Goal: Task Accomplishment & Management: Use online tool/utility

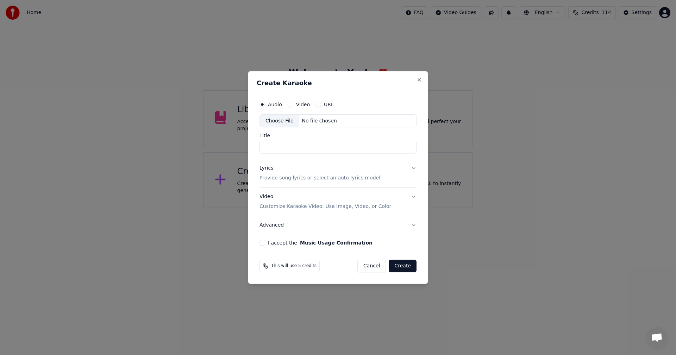
click at [372, 272] on button "Cancel" at bounding box center [371, 266] width 29 height 13
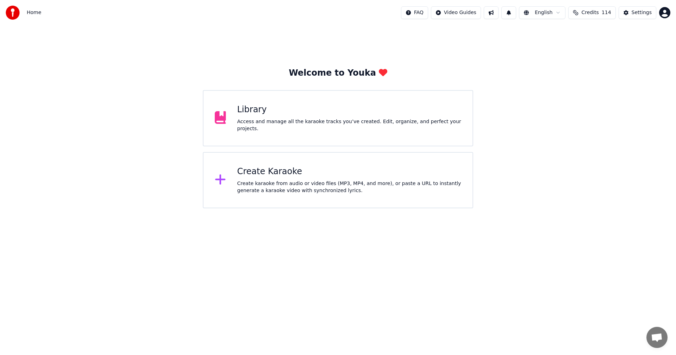
click at [255, 192] on div "Create karaoke from audio or video files (MP3, MP4, and more), or paste a URL t…" at bounding box center [349, 187] width 224 height 14
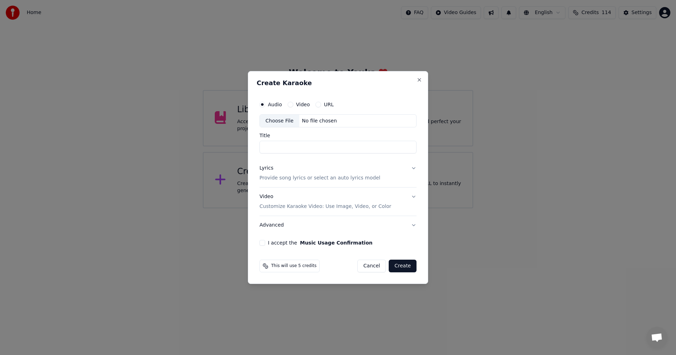
click at [278, 120] on div "Choose File" at bounding box center [279, 121] width 39 height 13
type input "*******"
click at [319, 176] on p "Provide song lyrics or select an auto lyrics model" at bounding box center [319, 178] width 121 height 7
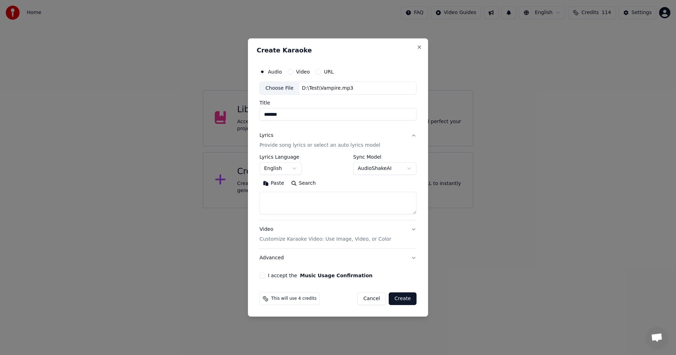
click at [318, 198] on textarea at bounding box center [337, 203] width 157 height 23
paste textarea "**********"
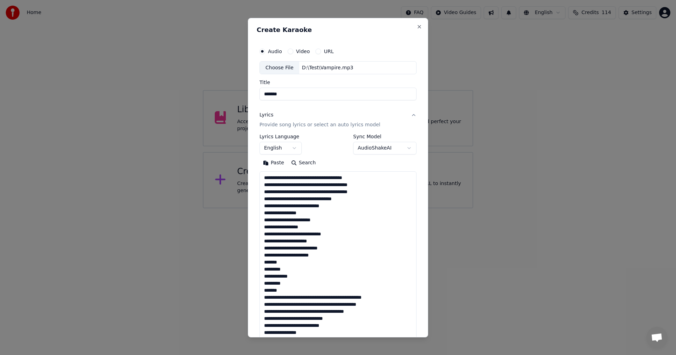
scroll to position [396, 0]
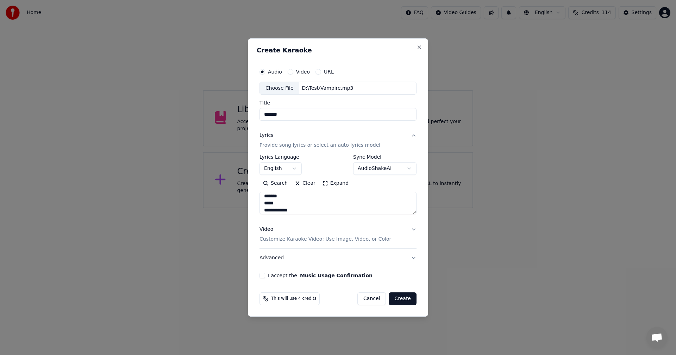
drag, startPoint x: 280, startPoint y: 205, endPoint x: 267, endPoint y: 197, distance: 15.5
click at [267, 197] on textarea at bounding box center [337, 203] width 157 height 23
click at [261, 205] on textarea at bounding box center [337, 203] width 157 height 23
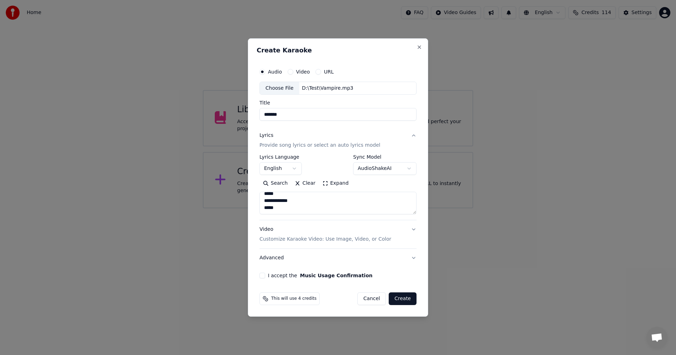
drag, startPoint x: 261, startPoint y: 206, endPoint x: 329, endPoint y: 239, distance: 75.1
click at [329, 239] on div "**********" at bounding box center [337, 197] width 157 height 141
click at [308, 204] on textarea at bounding box center [337, 203] width 157 height 23
drag, startPoint x: 282, startPoint y: 208, endPoint x: 239, endPoint y: 205, distance: 42.6
click at [239, 205] on body "**********" at bounding box center [338, 104] width 676 height 208
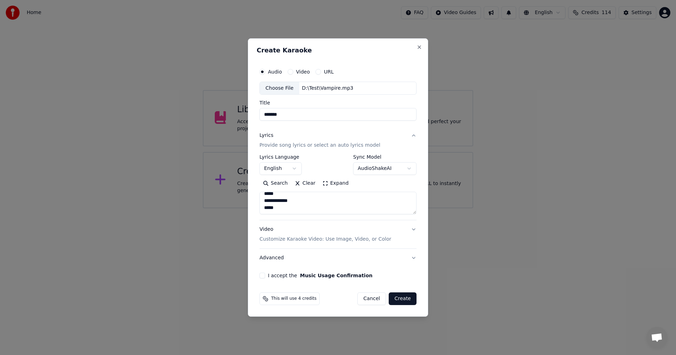
type textarea "**********"
drag, startPoint x: 280, startPoint y: 210, endPoint x: 189, endPoint y: 103, distance: 140.6
click at [189, 103] on body "**********" at bounding box center [338, 104] width 676 height 208
paste textarea "**********"
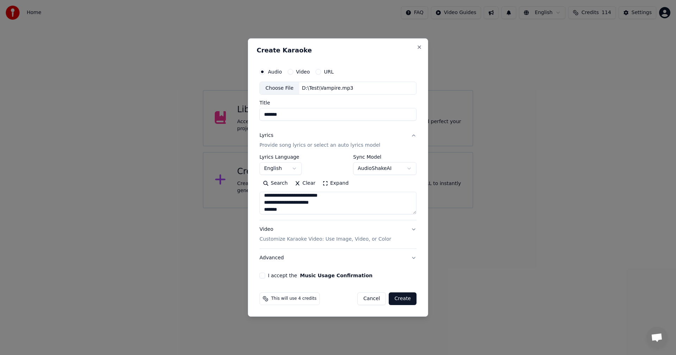
scroll to position [186, 0]
type textarea "**********"
click at [309, 186] on button "Clear" at bounding box center [305, 183] width 28 height 11
click at [302, 197] on textarea at bounding box center [337, 203] width 157 height 23
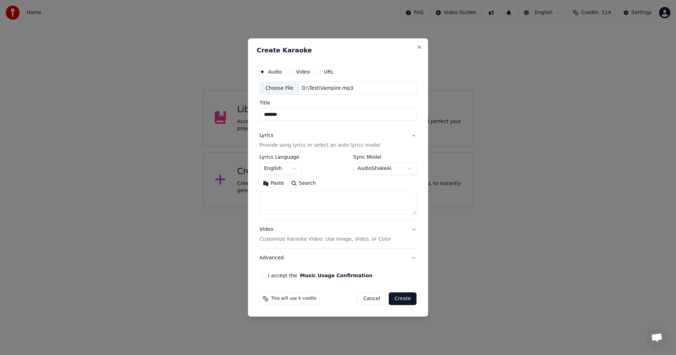
paste textarea "**********"
drag, startPoint x: 397, startPoint y: 211, endPoint x: 250, endPoint y: 203, distance: 146.9
click at [250, 203] on div "**********" at bounding box center [338, 177] width 180 height 279
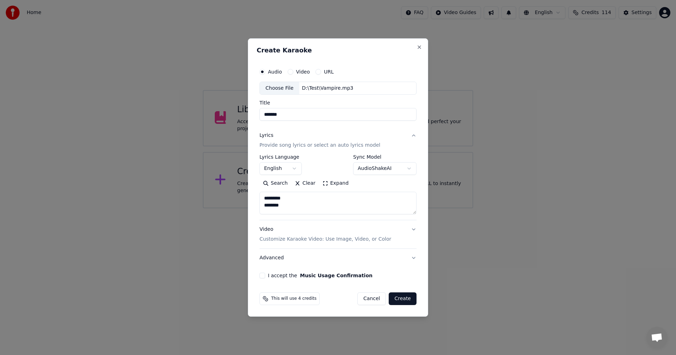
drag, startPoint x: 286, startPoint y: 208, endPoint x: 275, endPoint y: 168, distance: 41.7
click at [243, 157] on body "**********" at bounding box center [338, 104] width 676 height 208
type textarea "********* *******"
click at [305, 181] on button "Clear" at bounding box center [305, 183] width 28 height 11
click at [293, 214] on textarea at bounding box center [337, 203] width 157 height 23
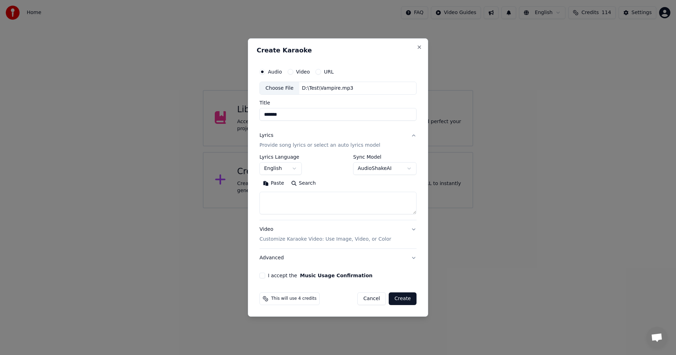
paste textarea "**********"
drag, startPoint x: 403, startPoint y: 212, endPoint x: 230, endPoint y: 152, distance: 182.7
click at [216, 145] on body "**********" at bounding box center [338, 104] width 676 height 208
click at [388, 206] on textarea "**********" at bounding box center [337, 203] width 157 height 23
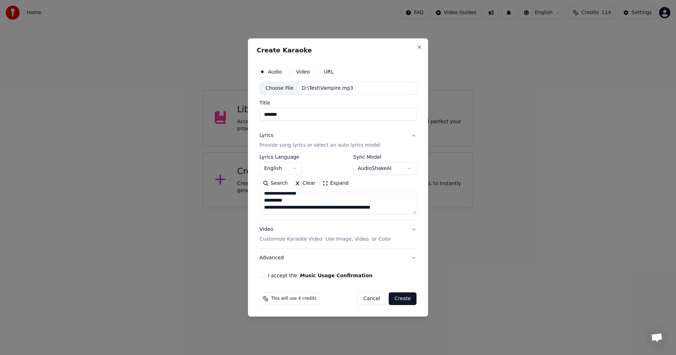
type textarea "**********"
click at [300, 182] on button "Clear" at bounding box center [305, 183] width 28 height 11
click at [268, 198] on textarea at bounding box center [337, 203] width 157 height 23
paste textarea "**********"
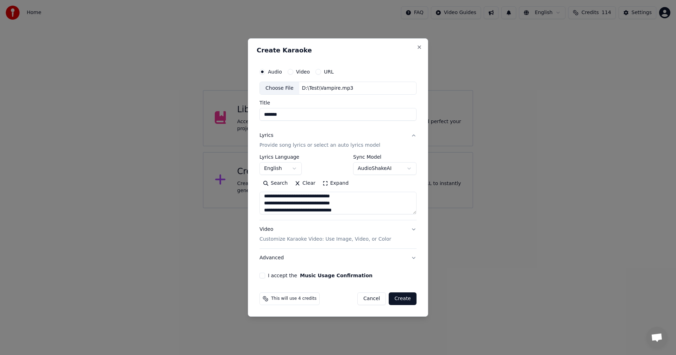
scroll to position [16, 0]
paste textarea "**********"
paste textarea "*******"
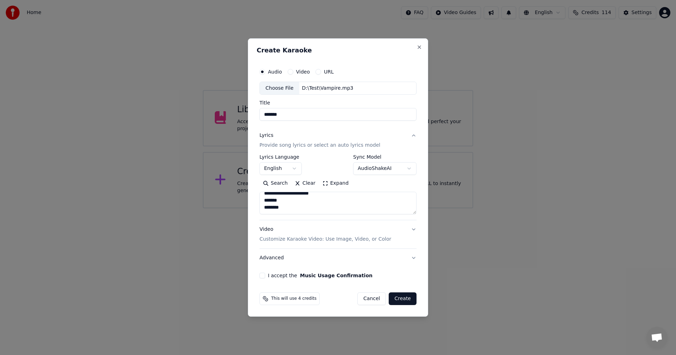
paste textarea "**********"
paste textarea "*******"
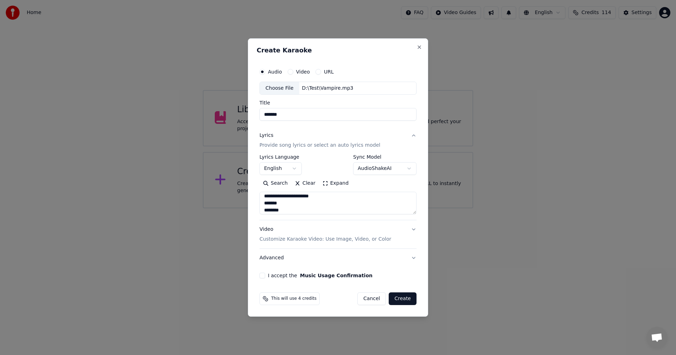
scroll to position [185, 0]
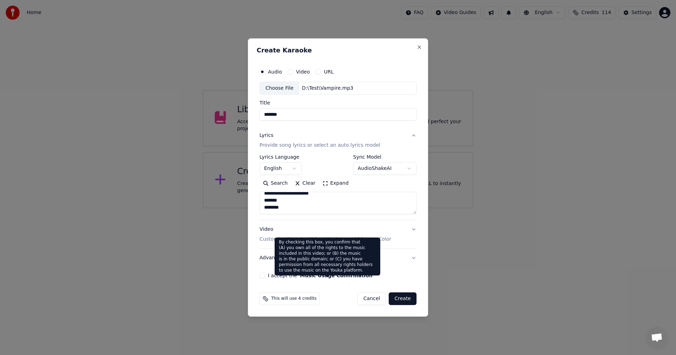
paste textarea "**********"
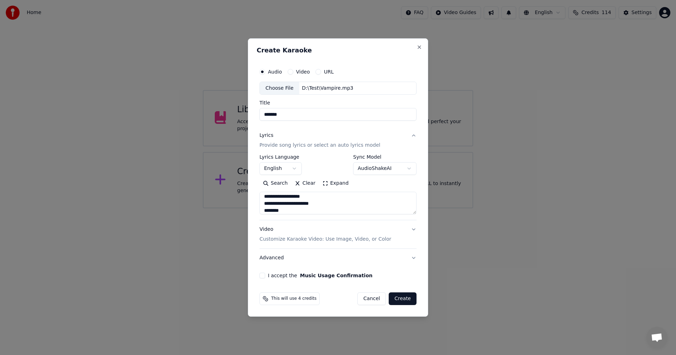
scroll to position [248, 0]
paste textarea "*******"
type textarea "**********"
click at [260, 277] on button "I accept the Music Usage Confirmation" at bounding box center [262, 276] width 6 height 6
click at [411, 229] on button "Video Customize Karaoke Video: Use Image, Video, or Color" at bounding box center [337, 235] width 157 height 28
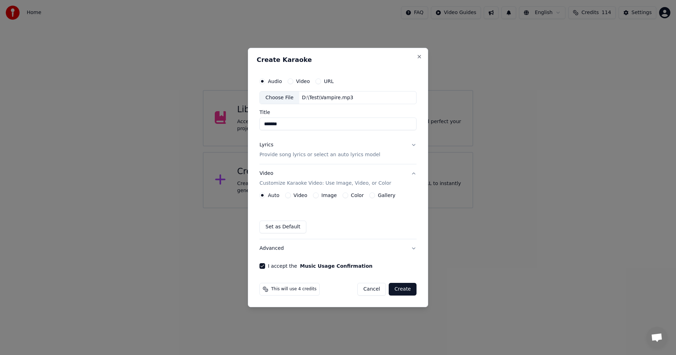
click at [313, 193] on button "Image" at bounding box center [316, 195] width 6 height 6
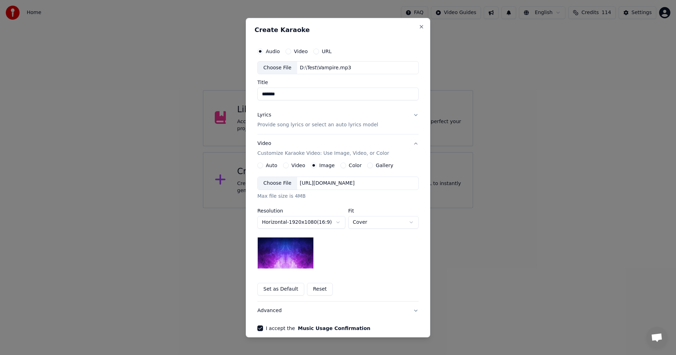
click at [274, 183] on div "Choose File" at bounding box center [277, 183] width 39 height 13
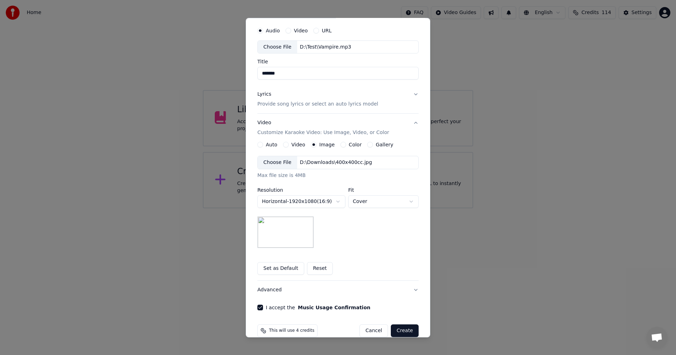
scroll to position [32, 0]
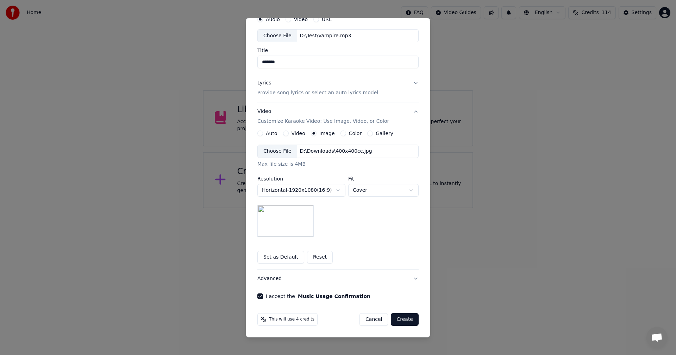
click at [408, 320] on button "Create" at bounding box center [405, 319] width 28 height 13
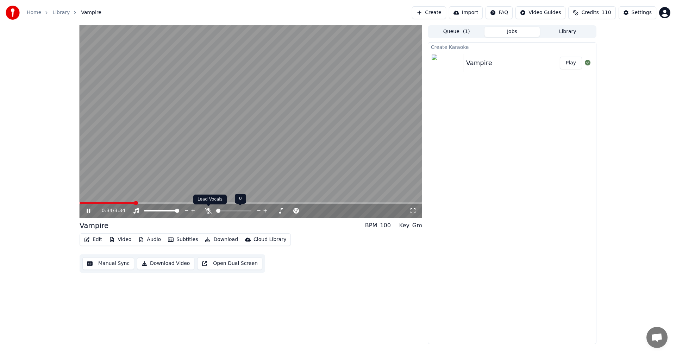
click at [207, 211] on icon at bounding box center [208, 211] width 7 height 6
click at [216, 211] on span at bounding box center [218, 211] width 4 height 4
click at [89, 209] on icon at bounding box center [89, 211] width 4 height 4
click at [148, 240] on button "Audio" at bounding box center [149, 240] width 28 height 10
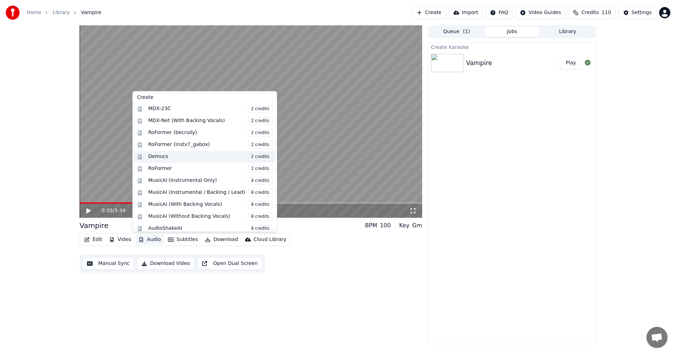
scroll to position [71, 0]
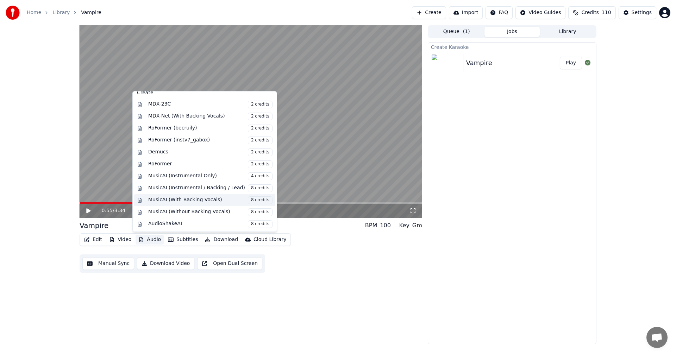
click at [183, 202] on div "MusicAI (With Backing Vocals) 8 credits" at bounding box center [210, 200] width 124 height 8
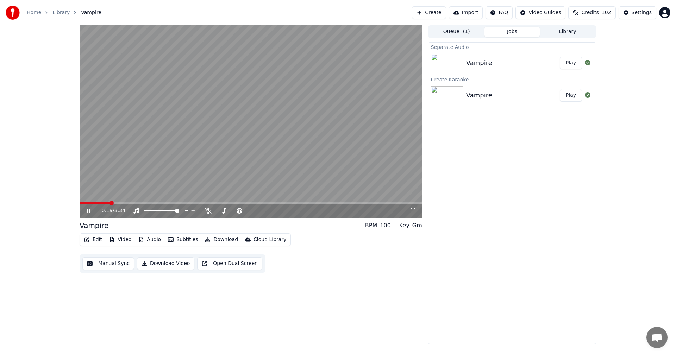
click at [109, 201] on span at bounding box center [111, 203] width 4 height 4
click at [80, 205] on span at bounding box center [82, 203] width 4 height 4
click at [146, 238] on button "Audio" at bounding box center [149, 240] width 28 height 10
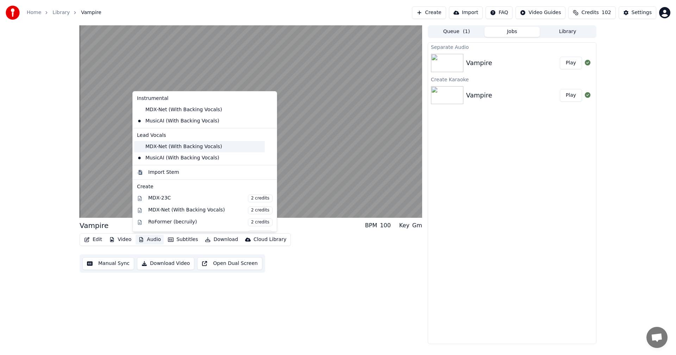
click at [171, 147] on div "MDX-Net (With Backing Vocals)" at bounding box center [199, 146] width 131 height 11
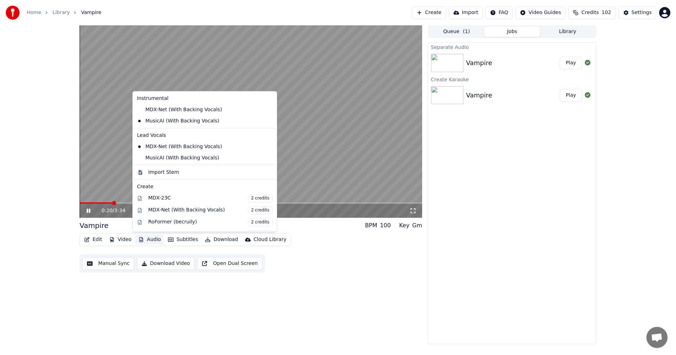
click at [152, 242] on button "Audio" at bounding box center [149, 240] width 28 height 10
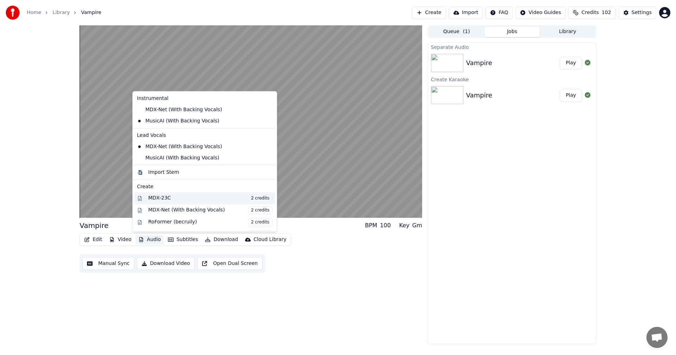
click at [177, 202] on div "MDX-23C 2 credits" at bounding box center [210, 199] width 124 height 8
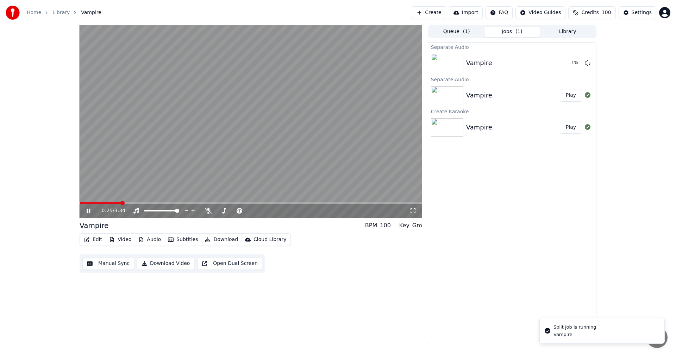
click at [147, 240] on button "Audio" at bounding box center [149, 240] width 28 height 10
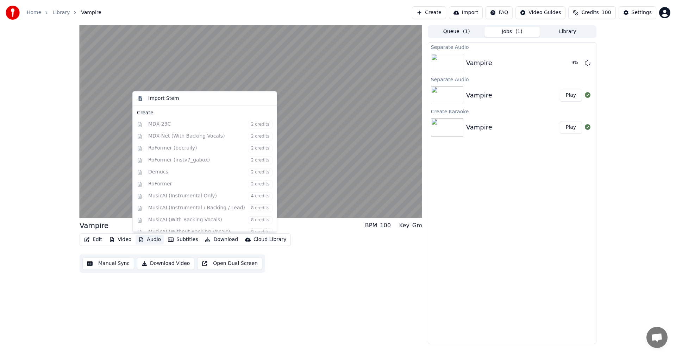
scroll to position [94, 0]
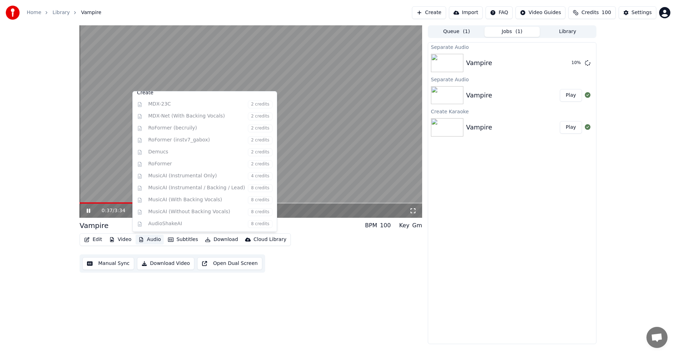
click at [44, 224] on div "0:37 / 3:34 Vampire BPM 100 Key Gm Edit Video Audio Subtitles Download Cloud Li…" at bounding box center [338, 184] width 676 height 319
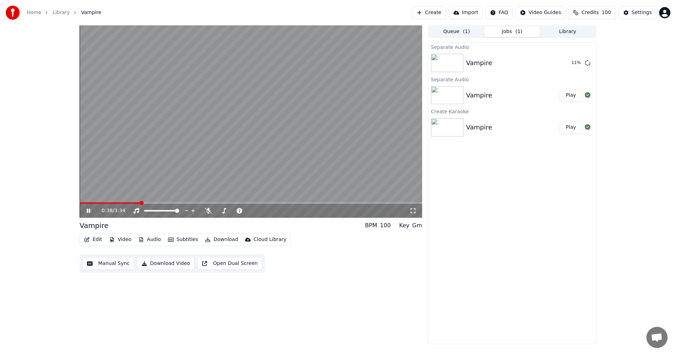
click at [148, 237] on button "Audio" at bounding box center [149, 240] width 28 height 10
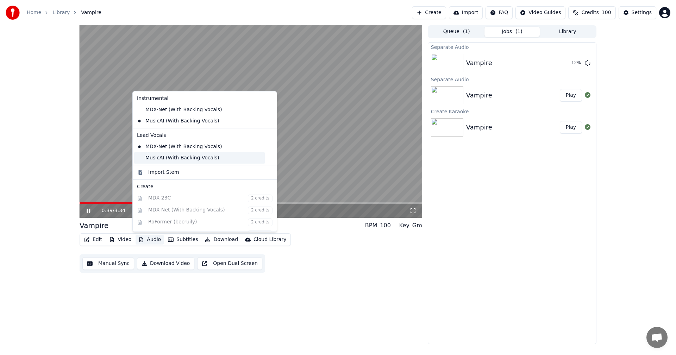
click at [163, 158] on div "MusicAI (With Backing Vocals)" at bounding box center [199, 157] width 131 height 11
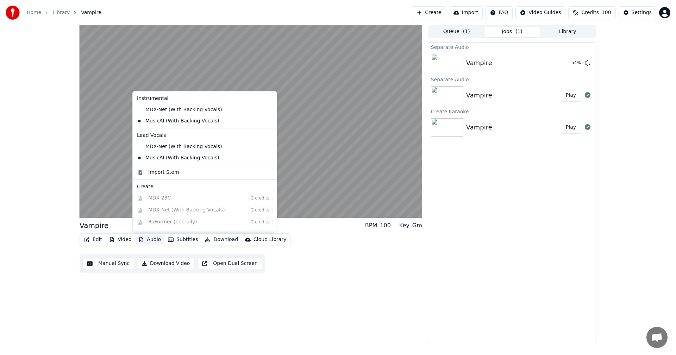
click at [145, 242] on button "Audio" at bounding box center [149, 240] width 28 height 10
click at [162, 198] on div "Instrumental MDX-Net (With Backing Vocals) MusicAI (With Backing Vocals) Lead V…" at bounding box center [204, 161] width 145 height 141
click at [519, 129] on div "Vampire" at bounding box center [513, 127] width 94 height 10
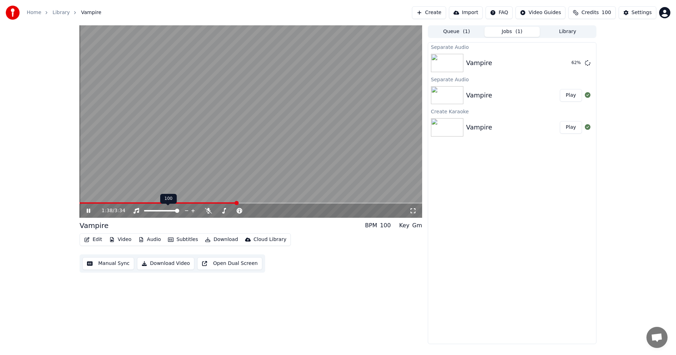
click at [158, 156] on video at bounding box center [251, 121] width 342 height 192
click at [184, 240] on button "Subtitles" at bounding box center [183, 240] width 36 height 10
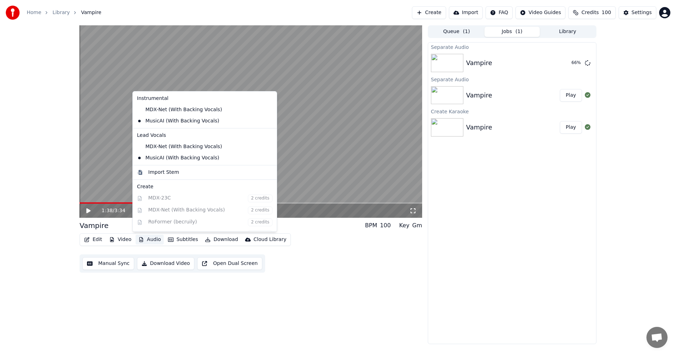
click at [159, 194] on div "Instrumental MDX-Net (With Backing Vocals) MusicAI (With Backing Vocals) Lead V…" at bounding box center [204, 161] width 145 height 141
click at [159, 197] on div "Instrumental MDX-Net (With Backing Vocals) MusicAI (With Backing Vocals) Lead V…" at bounding box center [204, 161] width 145 height 141
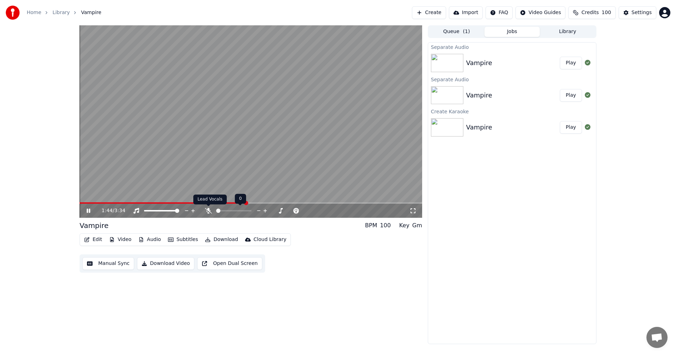
click at [206, 210] on icon at bounding box center [208, 211] width 7 height 6
click at [85, 202] on span at bounding box center [83, 202] width 6 height 1
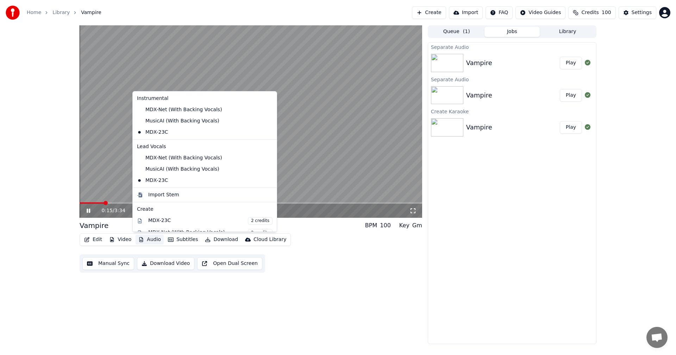
click at [147, 237] on button "Audio" at bounding box center [149, 240] width 28 height 10
click at [174, 120] on div "MusicAI (With Backing Vocals)" at bounding box center [199, 120] width 131 height 11
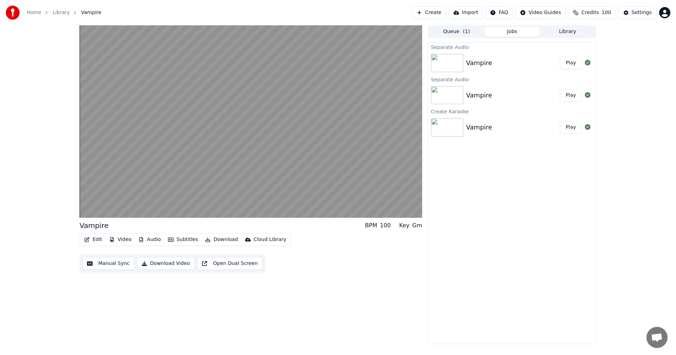
click at [110, 263] on button "Manual Sync" at bounding box center [108, 263] width 52 height 13
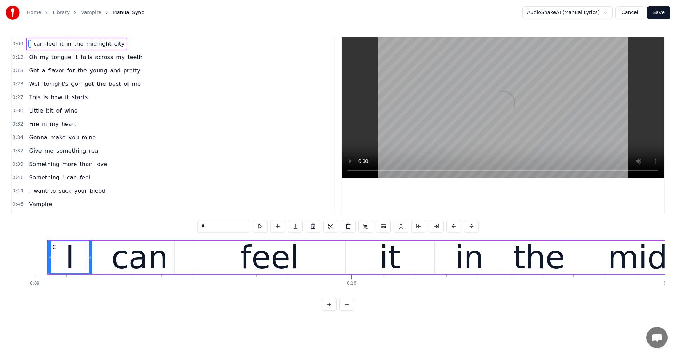
scroll to position [0, 2827]
click at [38, 208] on span "Vampire" at bounding box center [40, 204] width 25 height 8
type input "*******"
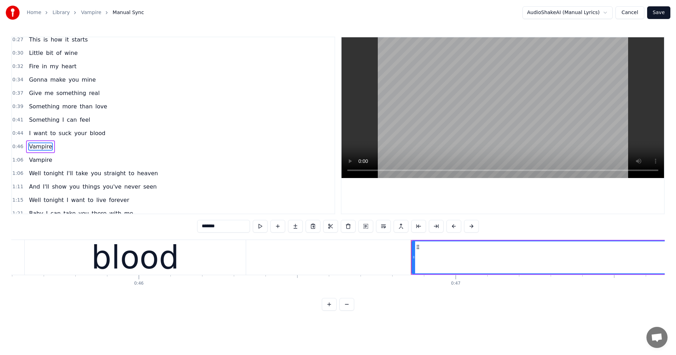
scroll to position [0, 14804]
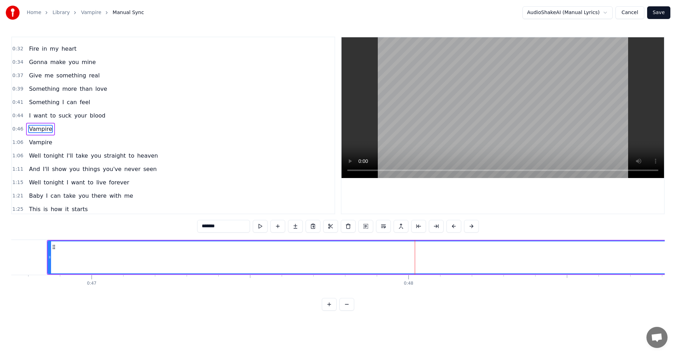
scroll to position [79, 0]
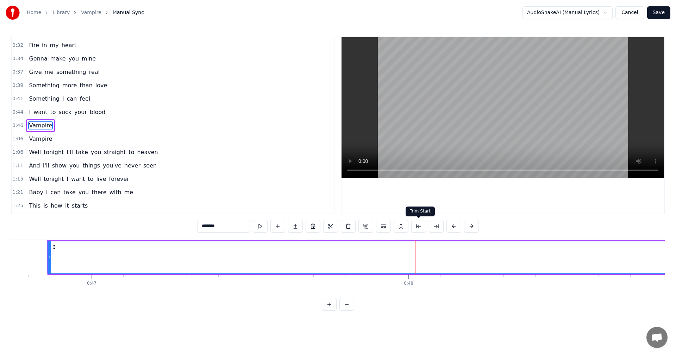
click at [419, 226] on button at bounding box center [418, 226] width 15 height 13
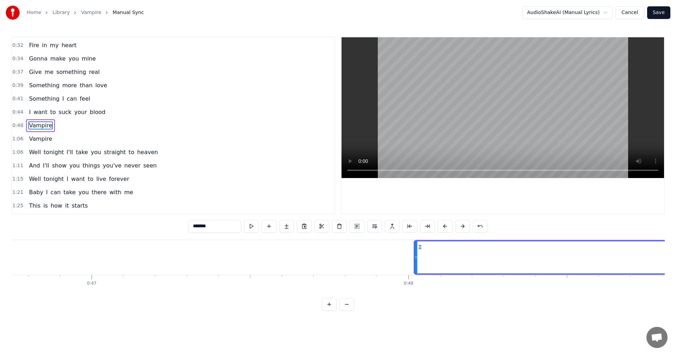
drag, startPoint x: 418, startPoint y: 264, endPoint x: 416, endPoint y: 274, distance: 10.4
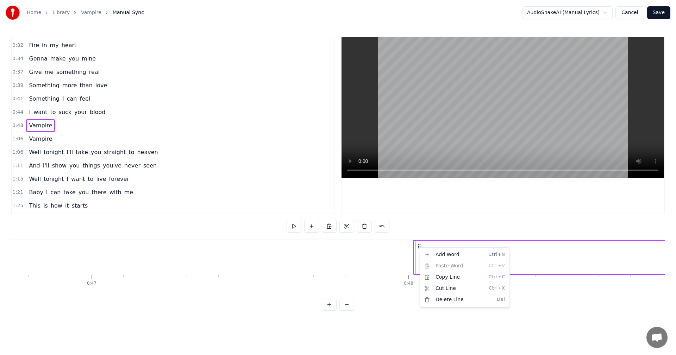
click at [380, 226] on html "Home Library Vampire Manual Sync AudioShakeAI (Manual Lyrics) Cancel Save 0:09 …" at bounding box center [338, 161] width 676 height 322
click at [381, 225] on button at bounding box center [381, 226] width 15 height 13
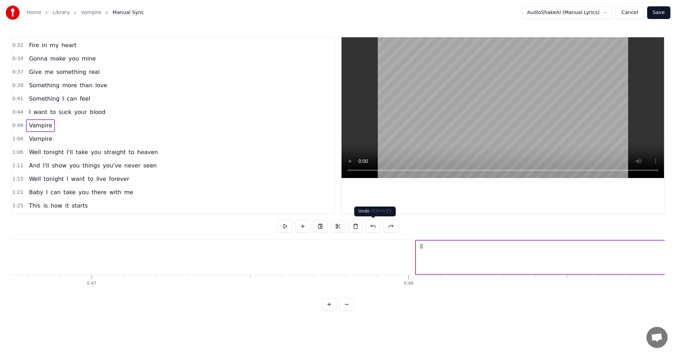
click at [376, 227] on button at bounding box center [373, 226] width 15 height 13
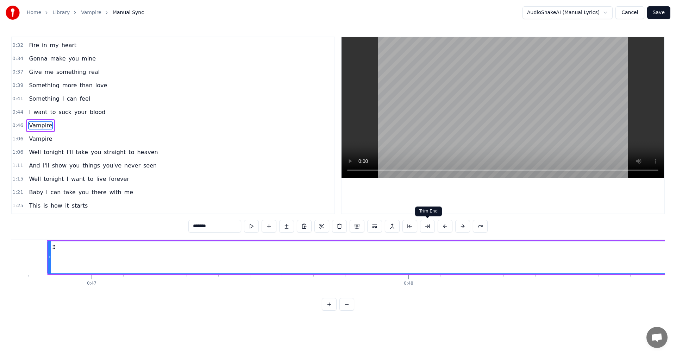
click at [431, 224] on button at bounding box center [427, 226] width 15 height 13
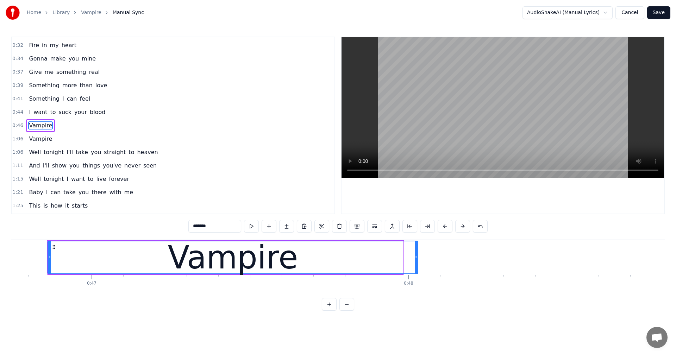
drag, startPoint x: 401, startPoint y: 260, endPoint x: 416, endPoint y: 261, distance: 14.8
click at [416, 261] on div at bounding box center [416, 257] width 3 height 32
click at [36, 140] on span "Vampire" at bounding box center [40, 139] width 25 height 8
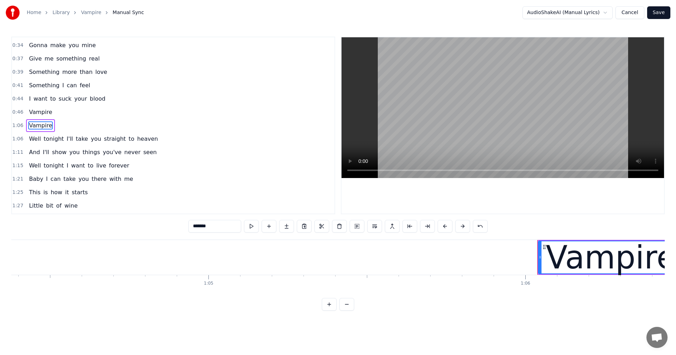
scroll to position [0, 20878]
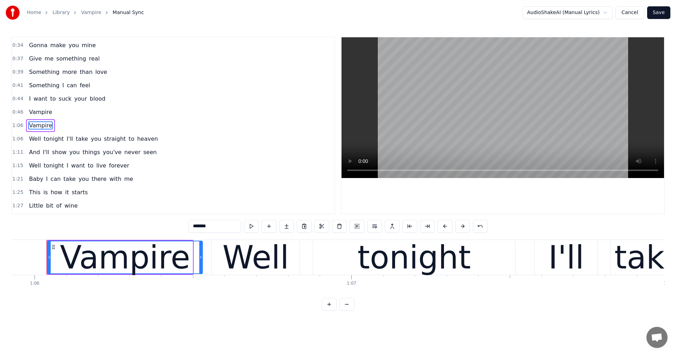
drag, startPoint x: 192, startPoint y: 261, endPoint x: 202, endPoint y: 260, distance: 10.0
click at [202, 260] on div at bounding box center [200, 257] width 3 height 32
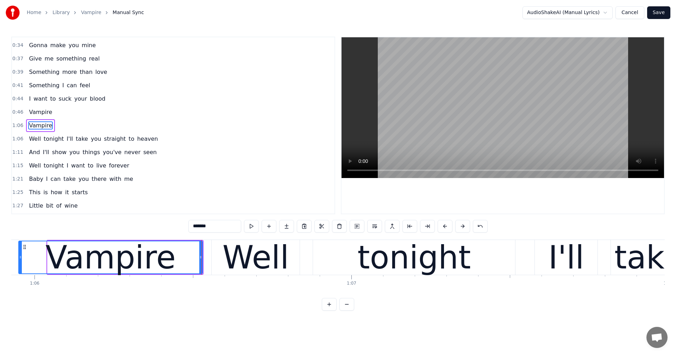
drag, startPoint x: 50, startPoint y: 257, endPoint x: 21, endPoint y: 258, distance: 28.9
click at [21, 258] on icon at bounding box center [20, 257] width 3 height 6
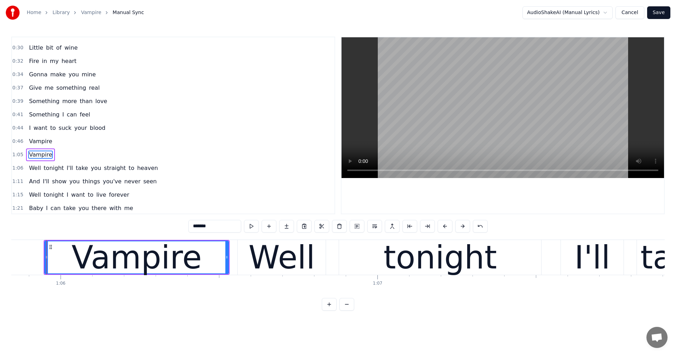
scroll to position [0, 0]
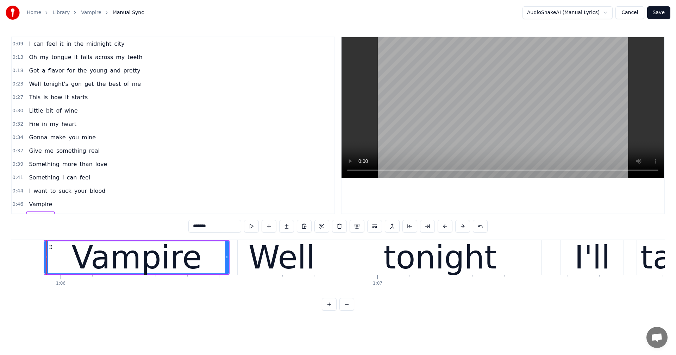
click at [28, 45] on span "I" at bounding box center [29, 44] width 3 height 8
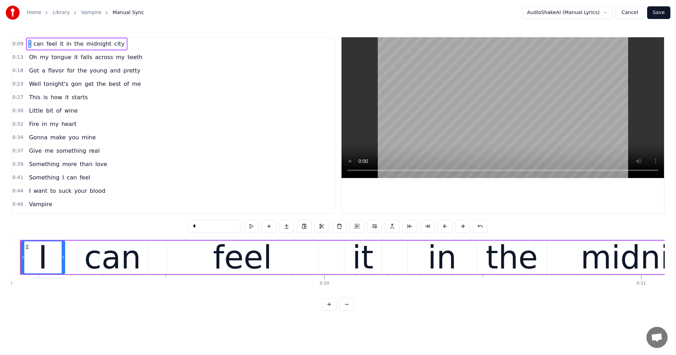
scroll to position [0, 2827]
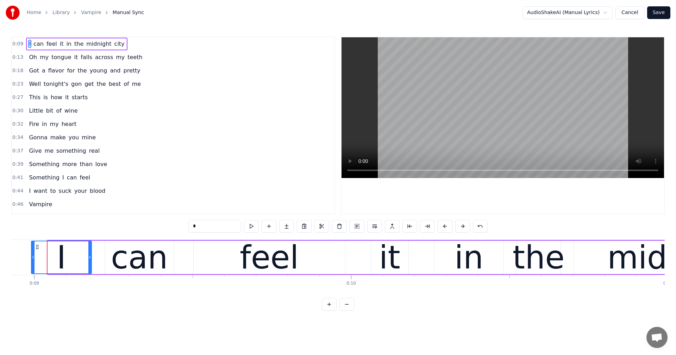
drag, startPoint x: 43, startPoint y: 257, endPoint x: 32, endPoint y: 259, distance: 11.5
click at [32, 259] on icon at bounding box center [33, 257] width 3 height 6
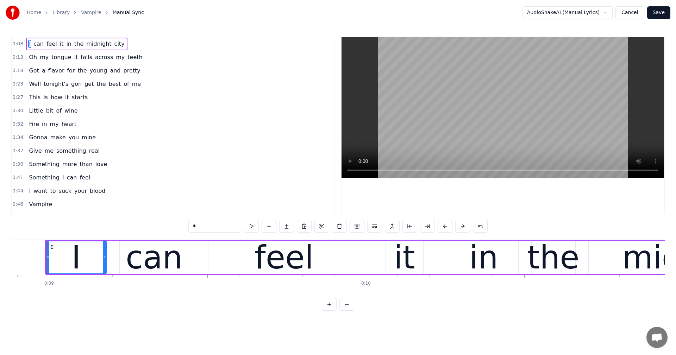
scroll to position [0, 2812]
click at [120, 257] on div "can" at bounding box center [154, 257] width 69 height 33
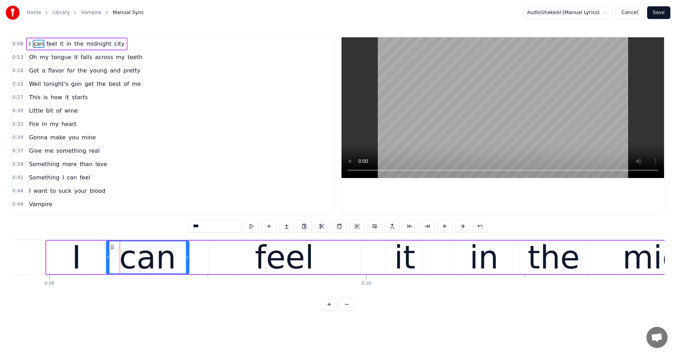
drag, startPoint x: 120, startPoint y: 257, endPoint x: 107, endPoint y: 259, distance: 13.9
click at [107, 259] on icon at bounding box center [108, 257] width 3 height 6
click at [209, 253] on div "feel" at bounding box center [284, 257] width 151 height 33
type input "****"
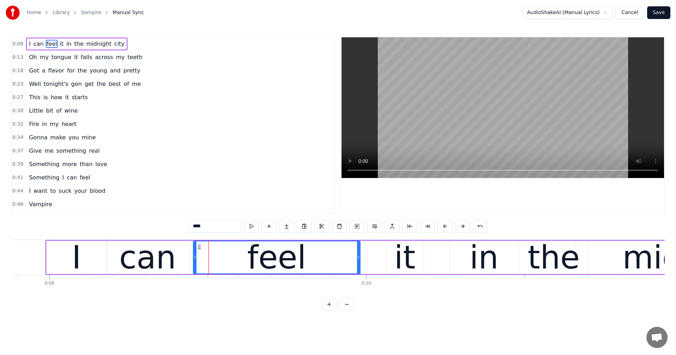
drag, startPoint x: 210, startPoint y: 254, endPoint x: 194, endPoint y: 257, distance: 15.7
click at [194, 257] on div at bounding box center [195, 257] width 3 height 32
drag, startPoint x: 386, startPoint y: 260, endPoint x: 370, endPoint y: 262, distance: 16.0
click at [368, 262] on div "I can feel it in the midnight city" at bounding box center [535, 257] width 981 height 35
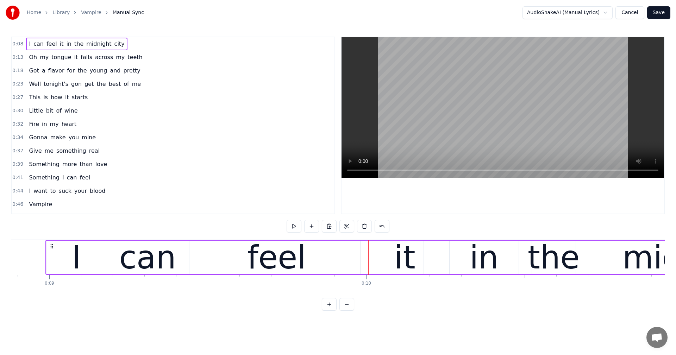
drag, startPoint x: 389, startPoint y: 254, endPoint x: 379, endPoint y: 253, distance: 10.0
click at [373, 255] on div "I can feel it in the midnight city" at bounding box center [535, 257] width 981 height 35
click at [423, 255] on div "it" at bounding box center [405, 257] width 38 height 33
drag, startPoint x: 391, startPoint y: 247, endPoint x: 366, endPoint y: 247, distance: 25.3
click at [366, 247] on icon at bounding box center [367, 247] width 6 height 6
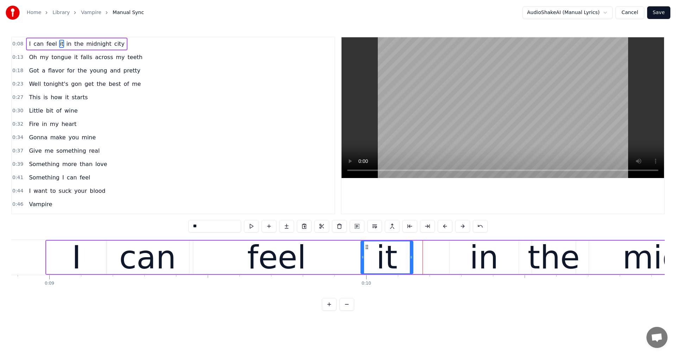
drag, startPoint x: 397, startPoint y: 259, endPoint x: 411, endPoint y: 260, distance: 14.8
click at [411, 260] on icon at bounding box center [411, 257] width 3 height 6
drag, startPoint x: 361, startPoint y: 258, endPoint x: 354, endPoint y: 260, distance: 7.9
click at [354, 260] on icon at bounding box center [354, 257] width 3 height 6
drag, startPoint x: 356, startPoint y: 260, endPoint x: 364, endPoint y: 260, distance: 8.1
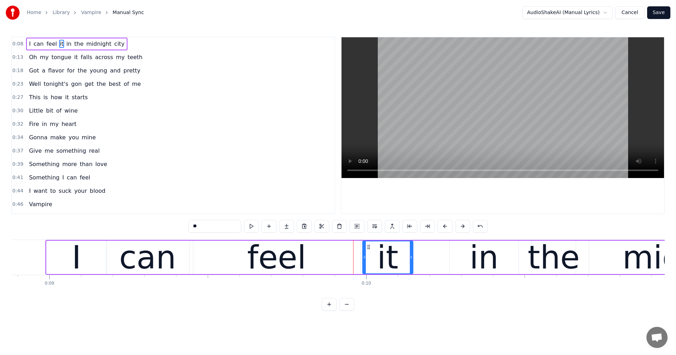
click at [364, 260] on div at bounding box center [364, 257] width 3 height 32
click at [365, 260] on div at bounding box center [365, 257] width 3 height 32
click at [362, 260] on icon at bounding box center [362, 257] width 3 height 6
click at [477, 257] on div "in" at bounding box center [483, 258] width 29 height 48
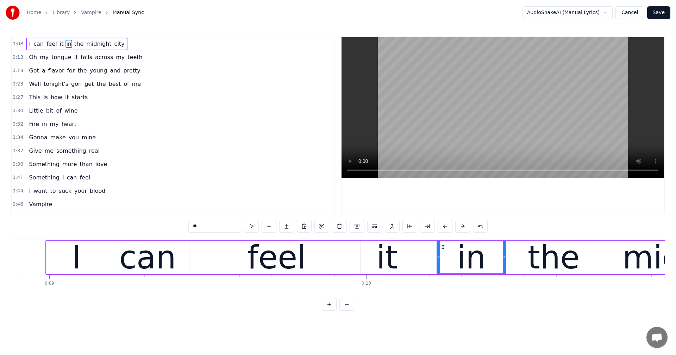
drag, startPoint x: 455, startPoint y: 247, endPoint x: 443, endPoint y: 248, distance: 12.7
click at [443, 248] on icon at bounding box center [443, 247] width 6 height 6
click at [553, 248] on div "the" at bounding box center [553, 258] width 52 height 48
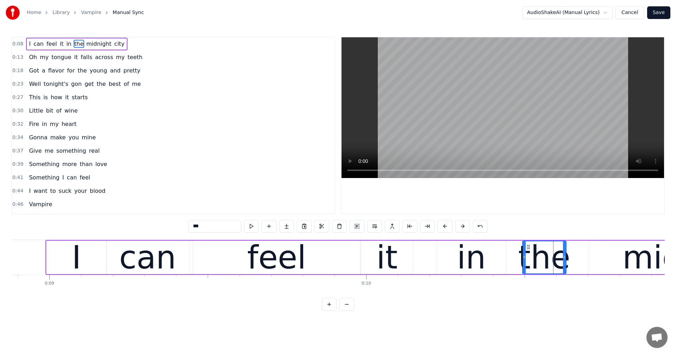
drag, startPoint x: 536, startPoint y: 245, endPoint x: 527, endPoint y: 247, distance: 9.0
click at [527, 247] on icon at bounding box center [528, 247] width 6 height 6
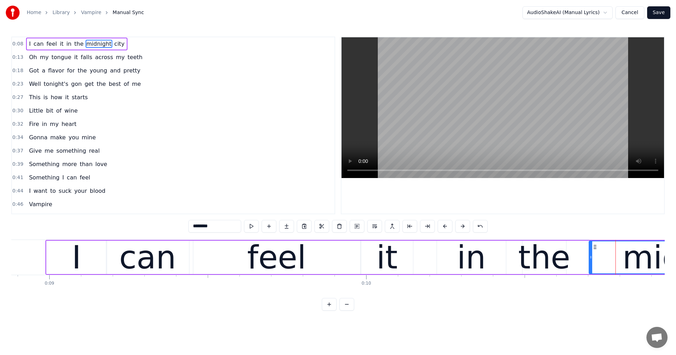
click at [544, 247] on div "the" at bounding box center [544, 258] width 52 height 48
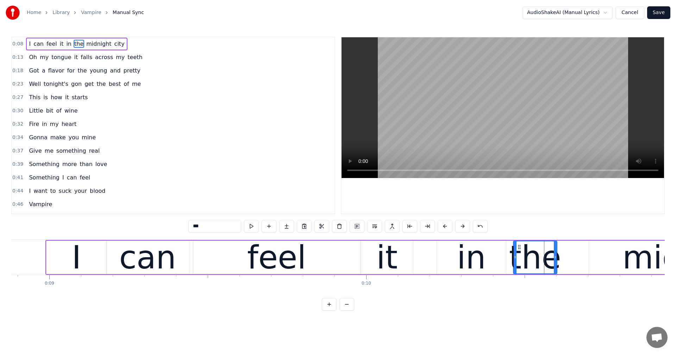
drag, startPoint x: 526, startPoint y: 247, endPoint x: 517, endPoint y: 253, distance: 10.9
click at [517, 253] on div "the" at bounding box center [534, 257] width 43 height 32
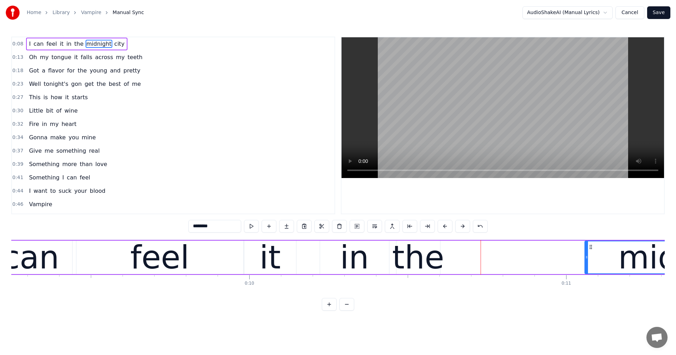
scroll to position [0, 2943]
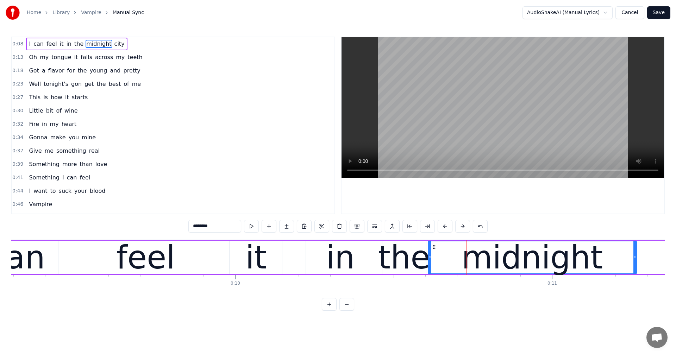
drag, startPoint x: 594, startPoint y: 246, endPoint x: 434, endPoint y: 249, distance: 160.8
click at [434, 249] on icon at bounding box center [434, 247] width 6 height 6
drag, startPoint x: 582, startPoint y: 286, endPoint x: 511, endPoint y: 294, distance: 71.5
click at [511, 292] on div "I can feel it in the midnight city Oh my tongue it falls across my teeth Got a …" at bounding box center [337, 266] width 653 height 53
click at [442, 250] on div "midnight" at bounding box center [532, 257] width 208 height 32
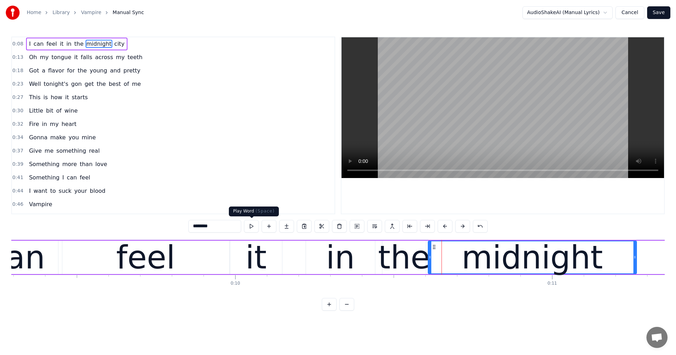
click at [254, 227] on button at bounding box center [251, 226] width 15 height 13
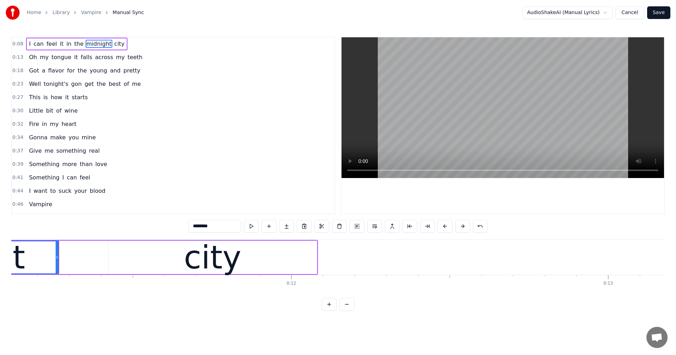
scroll to position [0, 3532]
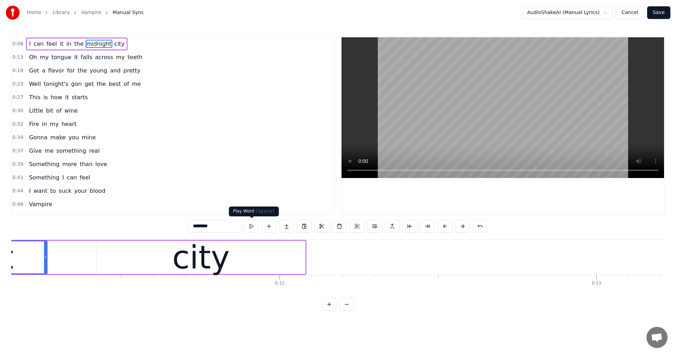
click at [254, 227] on button at bounding box center [251, 226] width 15 height 13
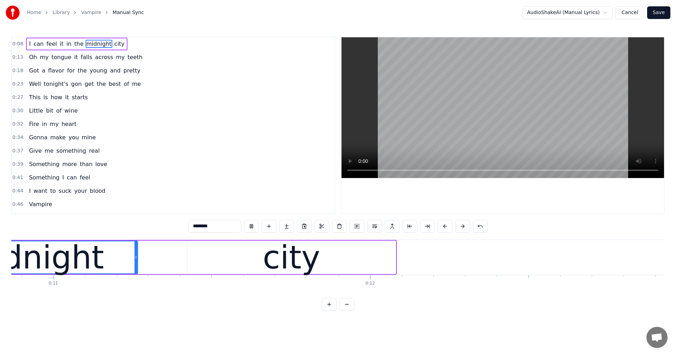
scroll to position [0, 3388]
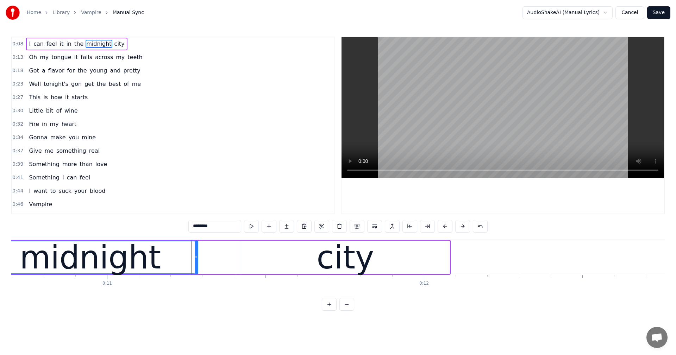
drag, startPoint x: 190, startPoint y: 257, endPoint x: 197, endPoint y: 258, distance: 6.6
click at [197, 258] on icon at bounding box center [196, 257] width 3 height 6
click at [251, 244] on div "city" at bounding box center [345, 257] width 208 height 33
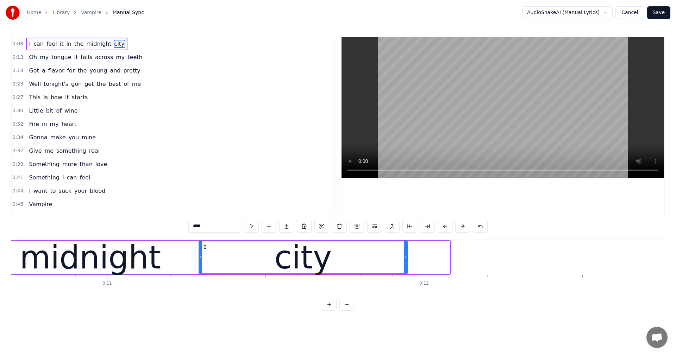
drag, startPoint x: 247, startPoint y: 245, endPoint x: 204, endPoint y: 247, distance: 42.3
click at [204, 247] on icon at bounding box center [205, 247] width 6 height 6
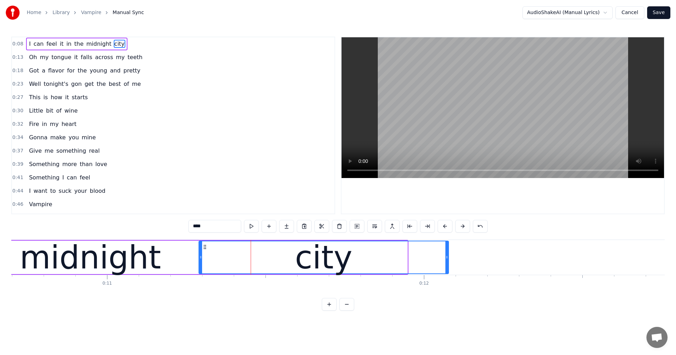
drag, startPoint x: 406, startPoint y: 256, endPoint x: 447, endPoint y: 260, distance: 41.3
click at [447, 260] on icon at bounding box center [446, 257] width 3 height 6
click at [252, 229] on button at bounding box center [251, 226] width 15 height 13
drag, startPoint x: 542, startPoint y: 280, endPoint x: 451, endPoint y: 283, distance: 91.5
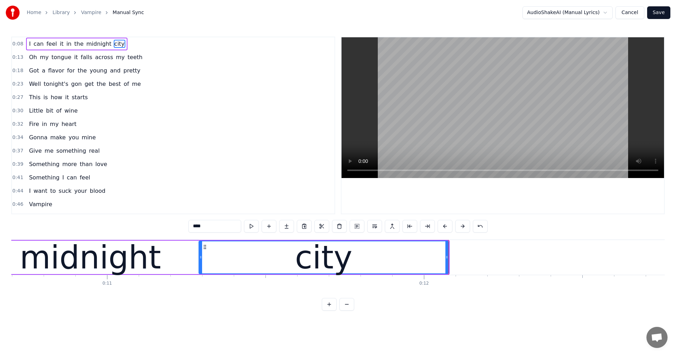
click at [32, 57] on span "Oh" at bounding box center [33, 57] width 10 height 8
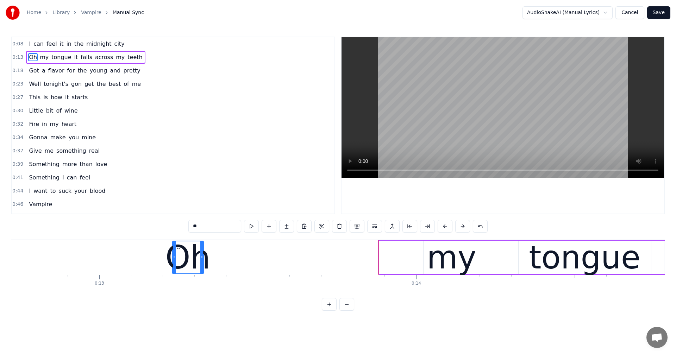
scroll to position [0, 4021]
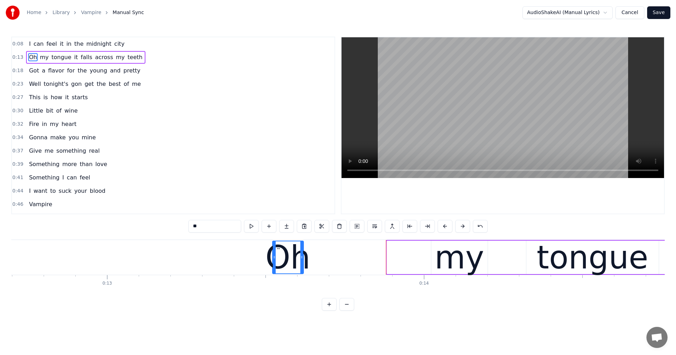
drag, startPoint x: 54, startPoint y: 247, endPoint x: 278, endPoint y: 255, distance: 224.6
click at [278, 255] on div "Oh" at bounding box center [288, 257] width 30 height 32
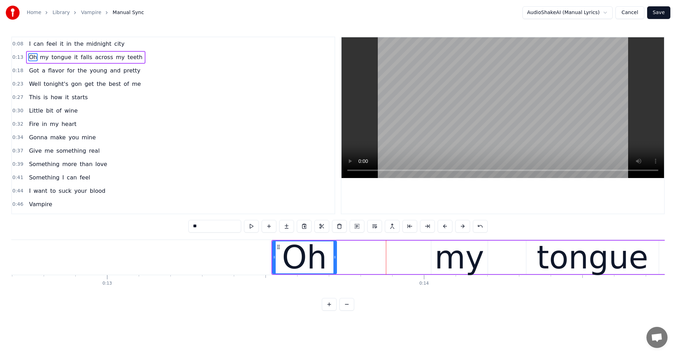
drag, startPoint x: 303, startPoint y: 258, endPoint x: 332, endPoint y: 261, distance: 29.4
click at [334, 261] on div at bounding box center [334, 257] width 3 height 32
click at [251, 224] on button at bounding box center [251, 226] width 15 height 13
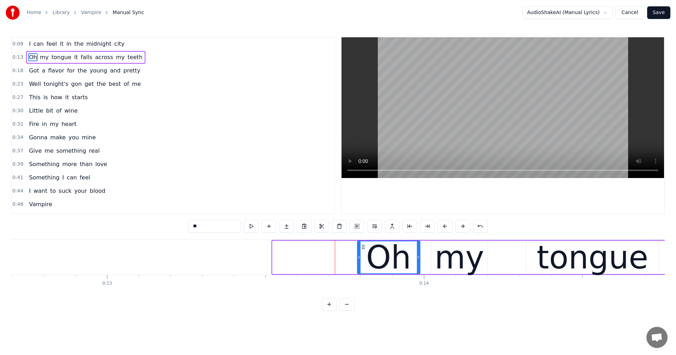
drag, startPoint x: 278, startPoint y: 246, endPoint x: 363, endPoint y: 259, distance: 85.8
click at [363, 259] on div "Oh" at bounding box center [389, 257] width 62 height 32
drag, startPoint x: 363, startPoint y: 259, endPoint x: 372, endPoint y: 261, distance: 9.0
click at [372, 261] on div "Oh" at bounding box center [389, 257] width 62 height 32
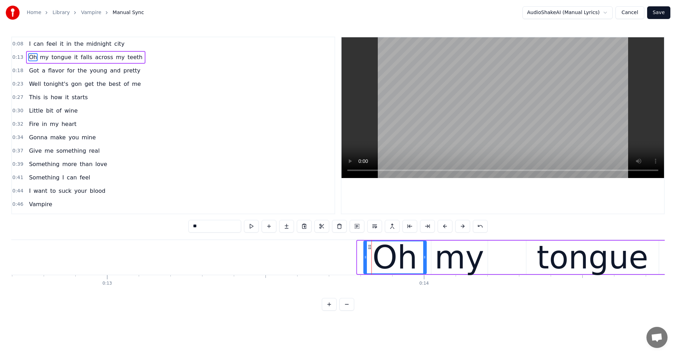
drag, startPoint x: 363, startPoint y: 245, endPoint x: 369, endPoint y: 249, distance: 7.6
click at [369, 249] on icon at bounding box center [370, 247] width 6 height 6
drag, startPoint x: 424, startPoint y: 258, endPoint x: 412, endPoint y: 260, distance: 12.1
click at [412, 260] on div at bounding box center [412, 257] width 3 height 32
click at [254, 223] on button at bounding box center [251, 226] width 15 height 13
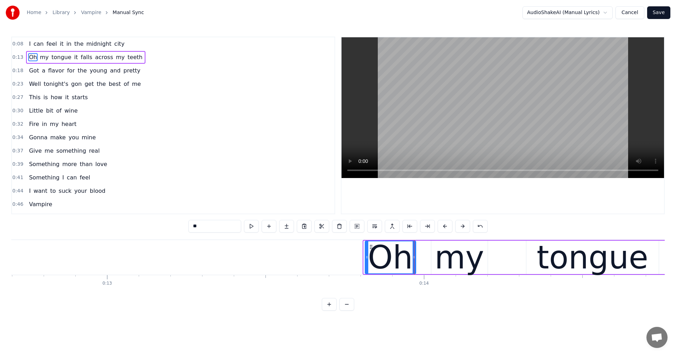
drag, startPoint x: 368, startPoint y: 246, endPoint x: 369, endPoint y: 254, distance: 8.6
click at [369, 254] on div "Oh" at bounding box center [390, 257] width 50 height 32
click at [483, 228] on button at bounding box center [480, 226] width 15 height 13
click at [483, 228] on button at bounding box center [488, 226] width 15 height 13
click at [483, 228] on button at bounding box center [480, 226] width 15 height 13
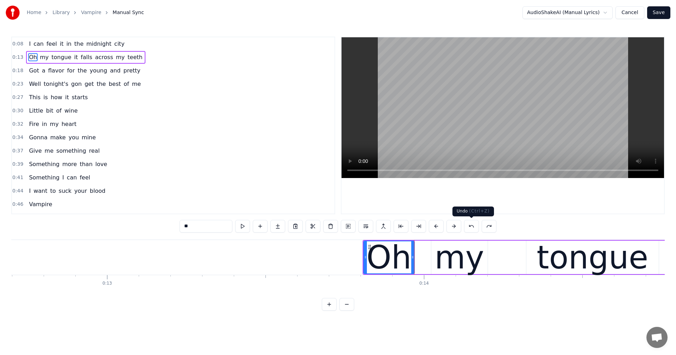
click at [473, 228] on button at bounding box center [471, 226] width 15 height 13
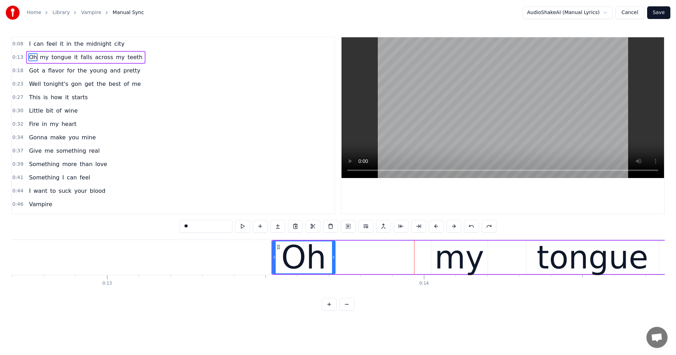
click at [473, 228] on button at bounding box center [471, 226] width 15 height 13
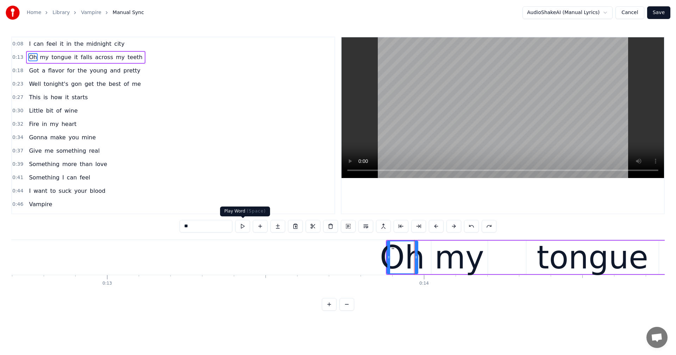
click at [241, 222] on button at bounding box center [242, 226] width 15 height 13
click at [469, 264] on div "my" at bounding box center [459, 258] width 50 height 48
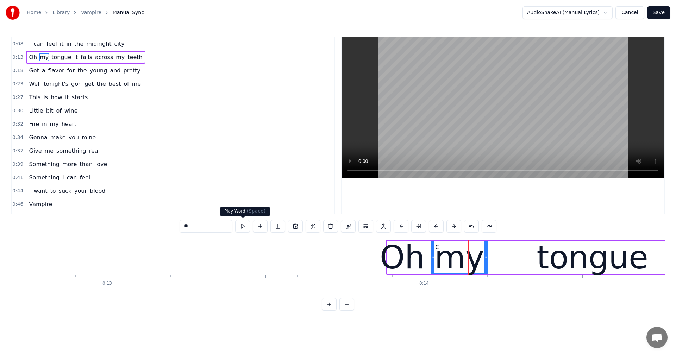
click at [240, 227] on button at bounding box center [242, 226] width 15 height 13
click at [608, 265] on div "tongue" at bounding box center [592, 258] width 112 height 48
type input "******"
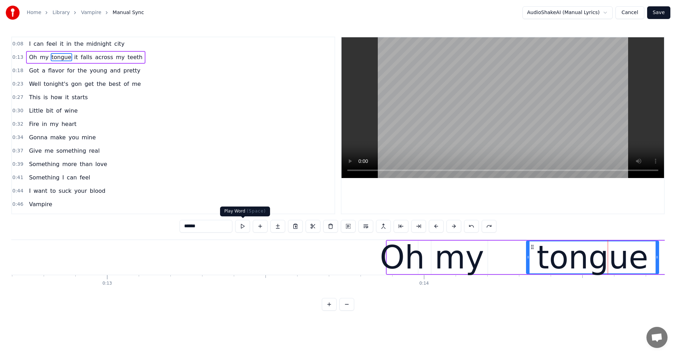
click at [237, 231] on button at bounding box center [242, 226] width 15 height 13
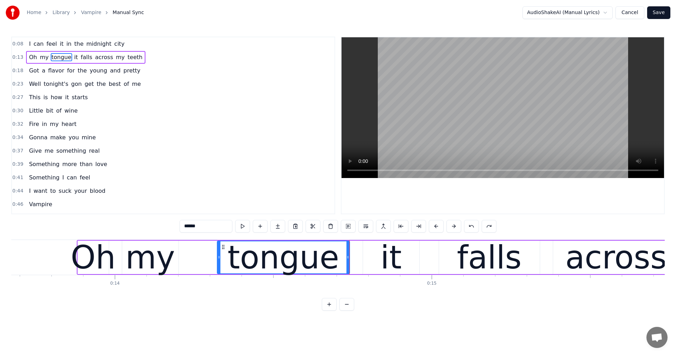
scroll to position [0, 4293]
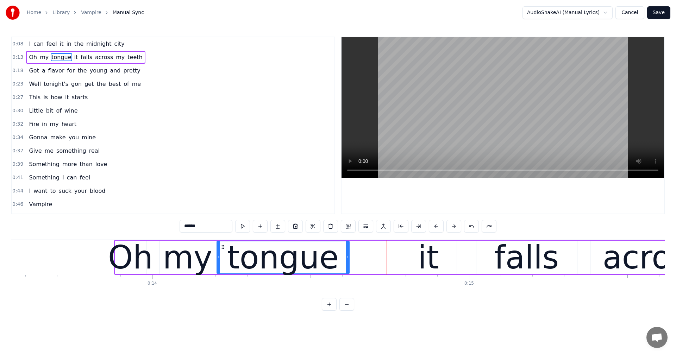
drag, startPoint x: 262, startPoint y: 247, endPoint x: 224, endPoint y: 249, distance: 37.7
click at [224, 249] on icon at bounding box center [223, 247] width 6 height 6
click at [351, 260] on div "Oh my tongue it falls across my teeth" at bounding box center [580, 257] width 932 height 35
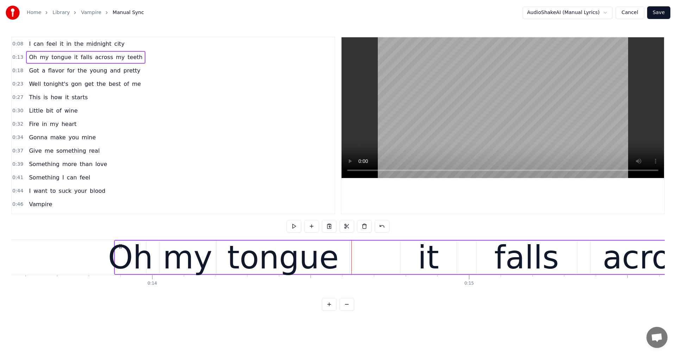
click at [350, 259] on div "Oh my tongue it falls across my teeth" at bounding box center [580, 257] width 932 height 35
click at [342, 258] on div "tongue" at bounding box center [283, 257] width 132 height 33
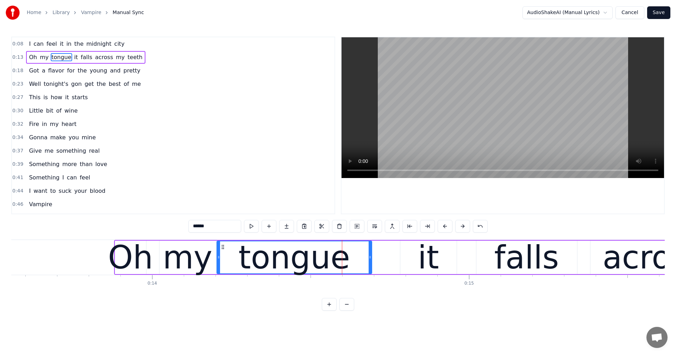
drag, startPoint x: 348, startPoint y: 257, endPoint x: 371, endPoint y: 260, distance: 22.8
click at [371, 260] on div at bounding box center [369, 257] width 3 height 32
click at [118, 244] on div "Oh" at bounding box center [130, 258] width 45 height 48
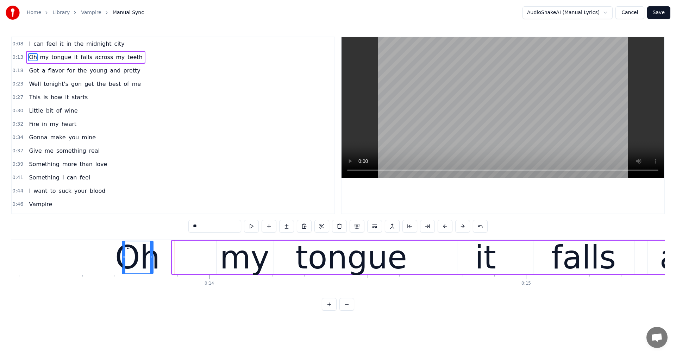
scroll to position [0, 4235]
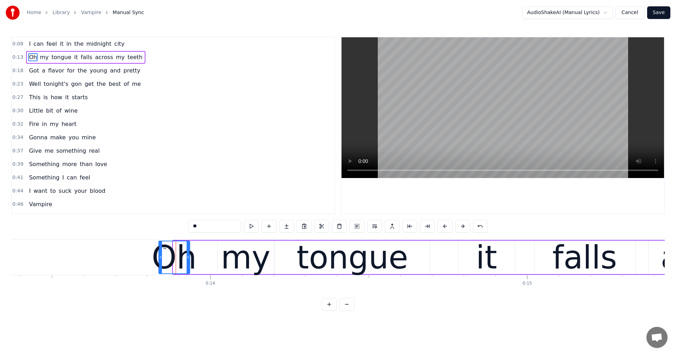
drag, startPoint x: 120, startPoint y: 245, endPoint x: 164, endPoint y: 247, distance: 43.7
click at [164, 247] on icon at bounding box center [165, 247] width 6 height 6
drag, startPoint x: 164, startPoint y: 245, endPoint x: 191, endPoint y: 249, distance: 27.0
click at [191, 249] on icon at bounding box center [192, 247] width 6 height 6
click at [192, 249] on icon at bounding box center [193, 247] width 6 height 6
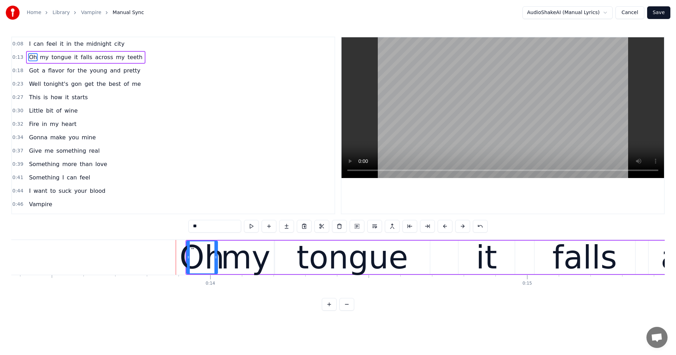
click at [264, 247] on div "my" at bounding box center [246, 258] width 50 height 48
drag, startPoint x: 273, startPoint y: 251, endPoint x: 254, endPoint y: 256, distance: 20.0
click at [254, 256] on div at bounding box center [252, 257] width 3 height 32
click at [188, 245] on div "Oh" at bounding box center [201, 258] width 45 height 48
type input "**"
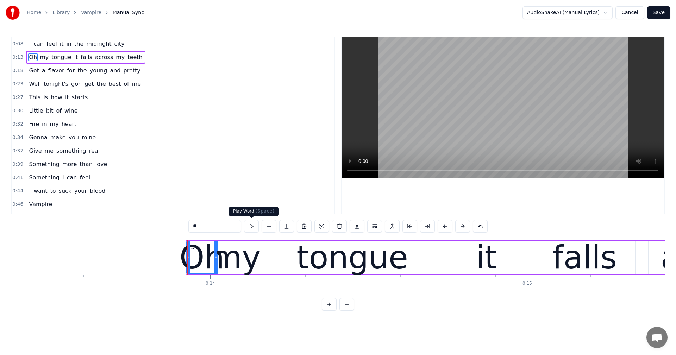
click at [255, 227] on button at bounding box center [251, 226] width 15 height 13
click at [67, 53] on div "Oh my tongue it falls across my teeth" at bounding box center [85, 57] width 119 height 13
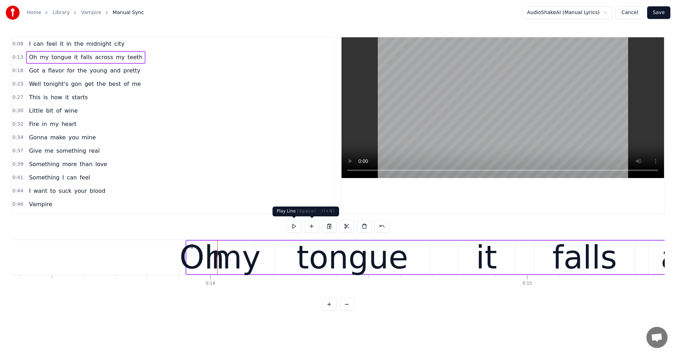
click at [294, 227] on button at bounding box center [293, 226] width 15 height 13
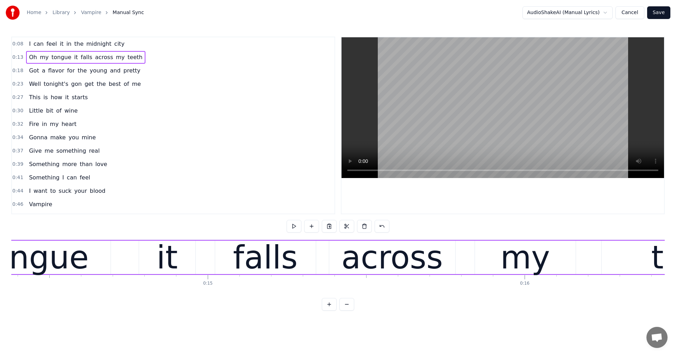
scroll to position [0, 4367]
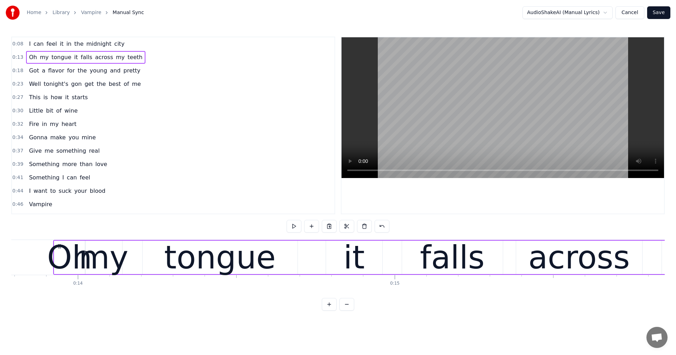
drag, startPoint x: 69, startPoint y: 245, endPoint x: 57, endPoint y: 244, distance: 12.0
click at [56, 245] on div "Oh" at bounding box center [69, 258] width 45 height 48
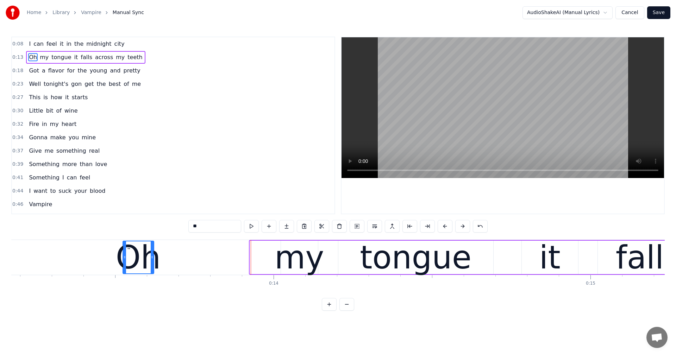
scroll to position [0, 4167]
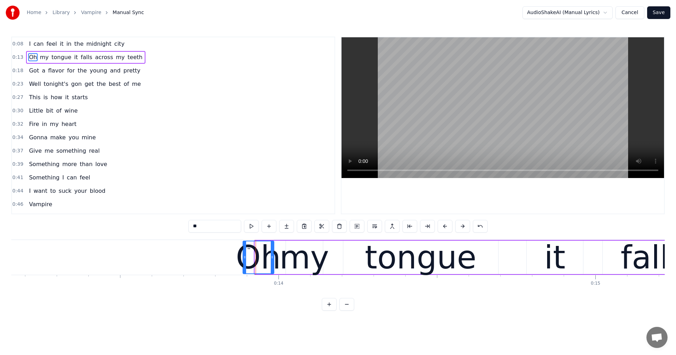
drag, startPoint x: 59, startPoint y: 246, endPoint x: 248, endPoint y: 240, distance: 189.0
click at [248, 241] on div "Oh" at bounding box center [258, 257] width 30 height 32
click at [257, 253] on div "Oh" at bounding box center [258, 258] width 45 height 48
drag, startPoint x: 254, startPoint y: 252, endPoint x: 241, endPoint y: 252, distance: 13.4
click at [241, 252] on div "Oh" at bounding box center [258, 258] width 45 height 48
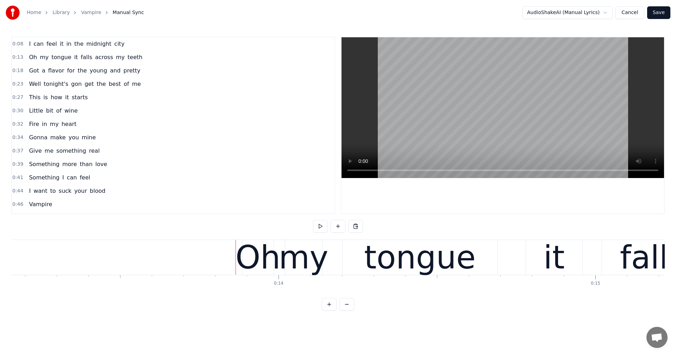
click at [28, 51] on div "Oh my tongue it falls across my teeth" at bounding box center [85, 57] width 119 height 13
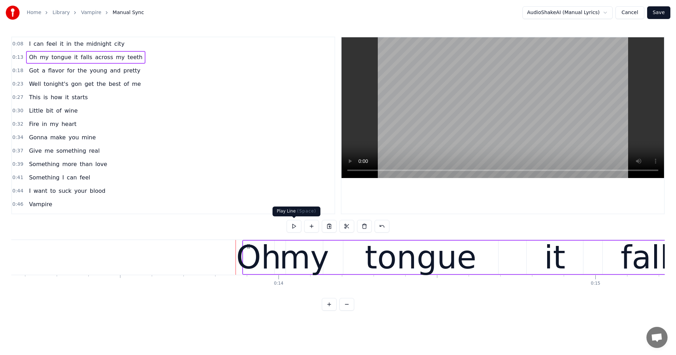
click at [298, 227] on button at bounding box center [293, 226] width 15 height 13
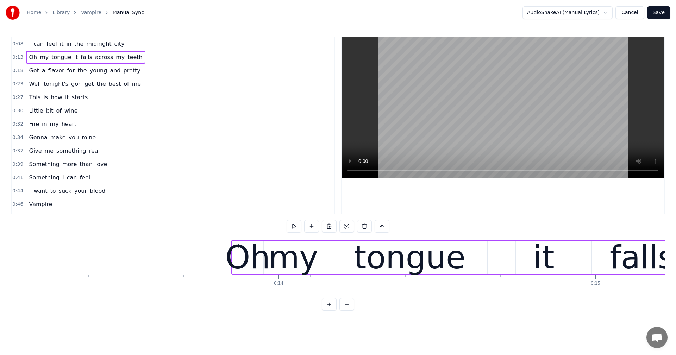
drag, startPoint x: 244, startPoint y: 246, endPoint x: 238, endPoint y: 246, distance: 6.7
click at [238, 246] on icon at bounding box center [238, 246] width 6 height 6
click at [295, 229] on button at bounding box center [293, 226] width 15 height 13
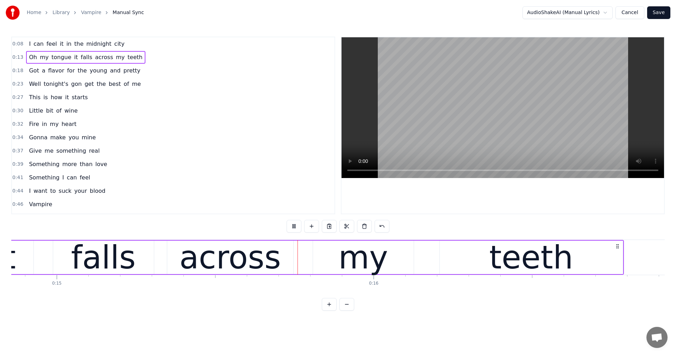
scroll to position [0, 4750]
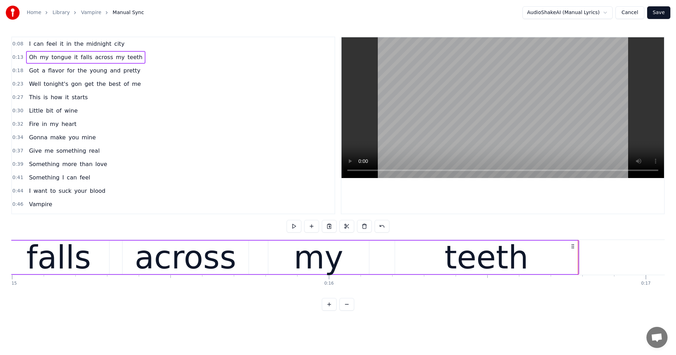
drag, startPoint x: 25, startPoint y: 72, endPoint x: 31, endPoint y: 71, distance: 5.7
click at [26, 72] on div "Got a flavor for the young and pretty" at bounding box center [84, 70] width 117 height 13
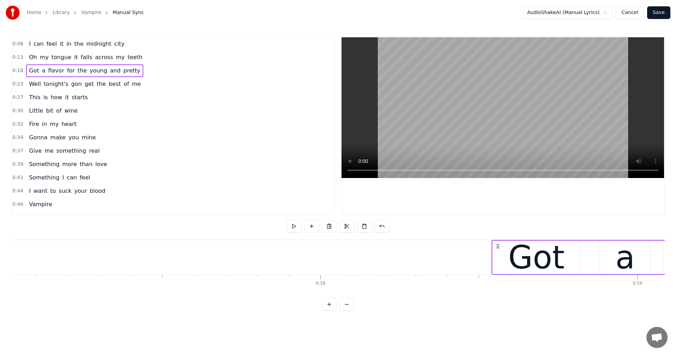
click at [36, 71] on span "Got" at bounding box center [33, 71] width 11 height 8
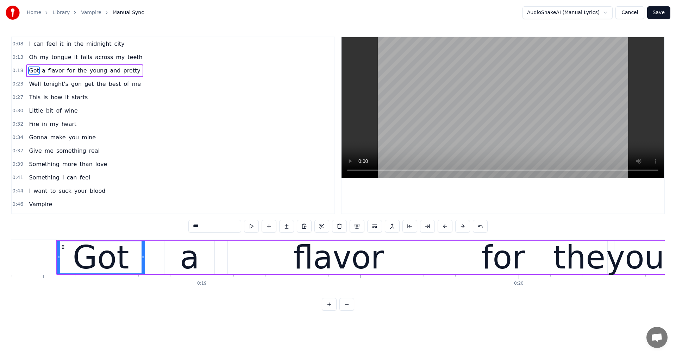
scroll to position [0, 5836]
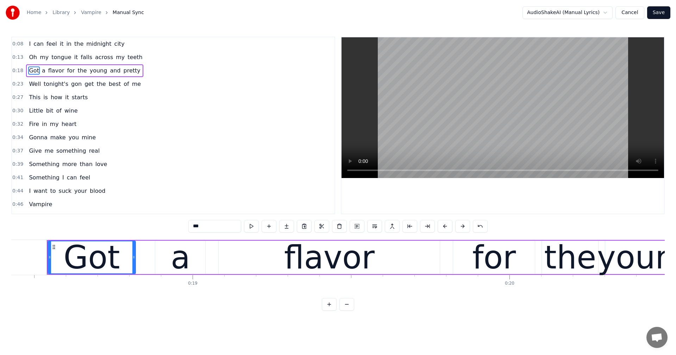
drag, startPoint x: 148, startPoint y: 241, endPoint x: 137, endPoint y: 240, distance: 10.9
click at [137, 240] on div "Got a flavor for the young and pretty" at bounding box center [545, 257] width 996 height 35
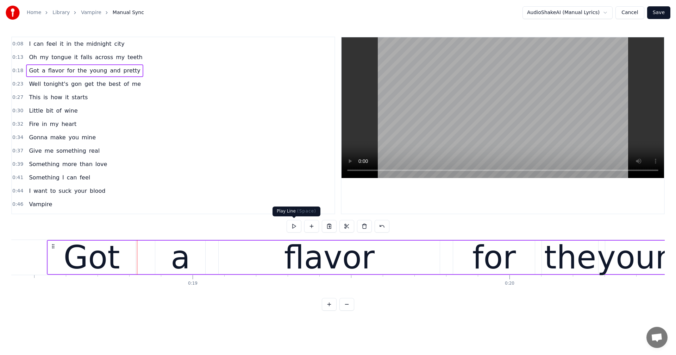
click at [292, 225] on button at bounding box center [293, 226] width 15 height 13
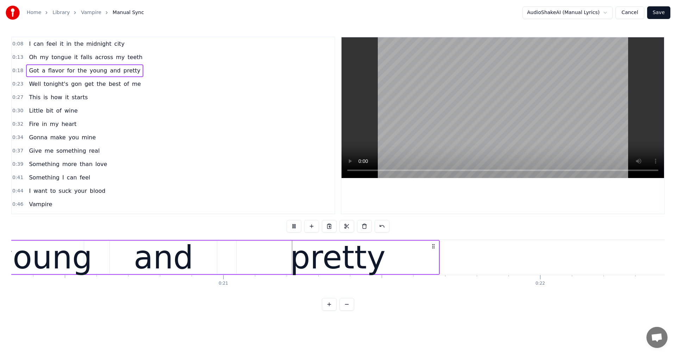
scroll to position [0, 6492]
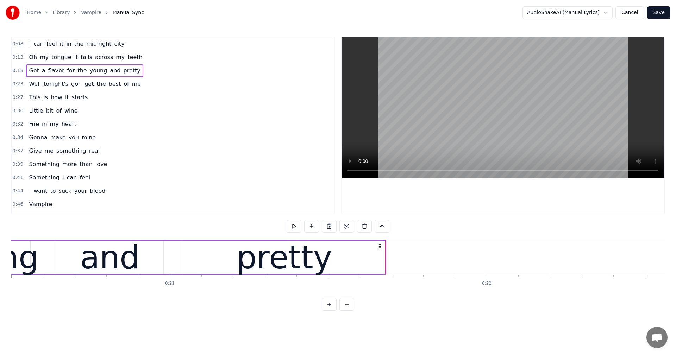
click at [292, 225] on button at bounding box center [293, 226] width 15 height 13
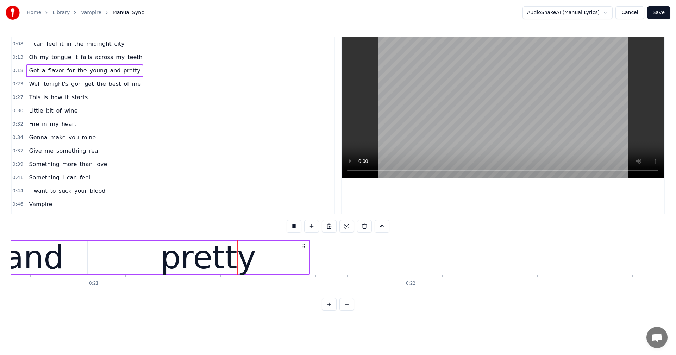
scroll to position [0, 6570]
click at [31, 88] on span "Well" at bounding box center [34, 84] width 13 height 8
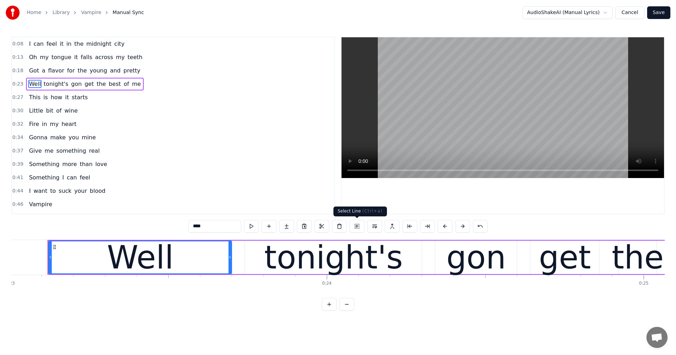
scroll to position [0, 7286]
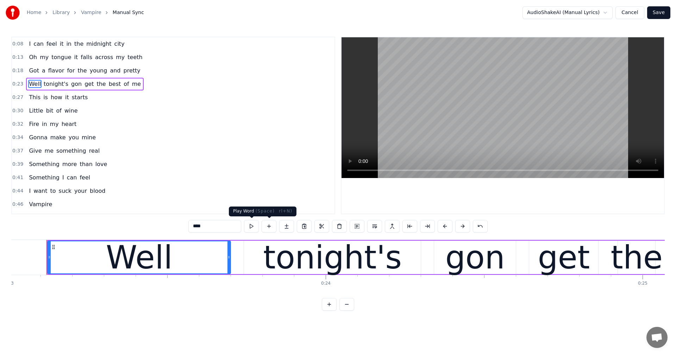
click at [253, 226] on button at bounding box center [251, 226] width 15 height 13
click at [252, 224] on button at bounding box center [251, 226] width 15 height 13
click at [239, 242] on div "Well tonight's gon get the best of me" at bounding box center [566, 257] width 1040 height 35
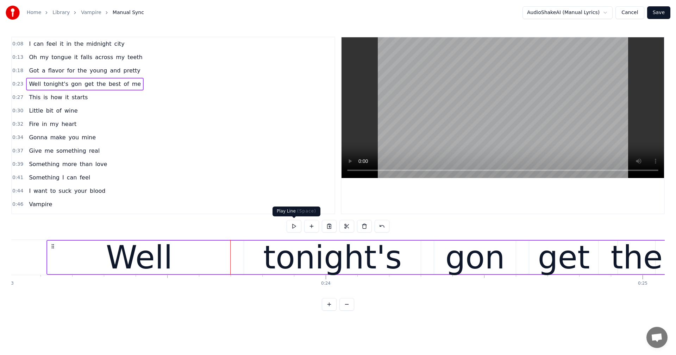
click at [293, 228] on button at bounding box center [293, 226] width 15 height 13
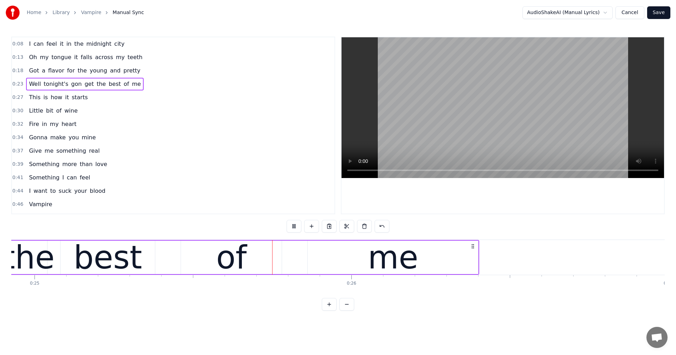
scroll to position [0, 7937]
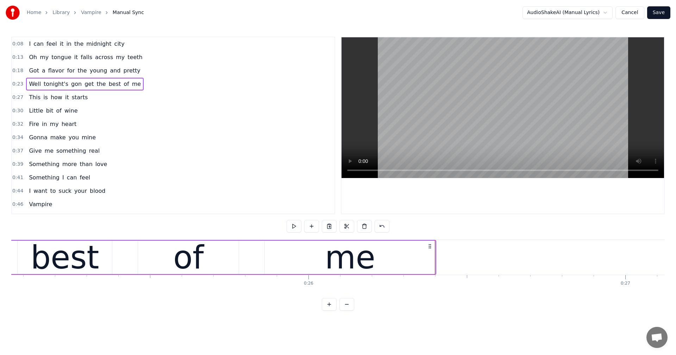
click at [293, 228] on button at bounding box center [293, 226] width 15 height 13
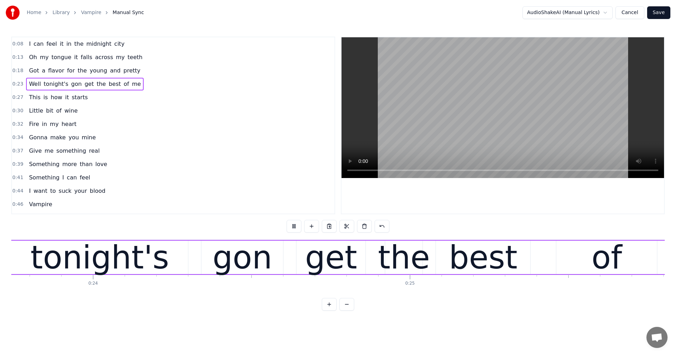
scroll to position [0, 7430]
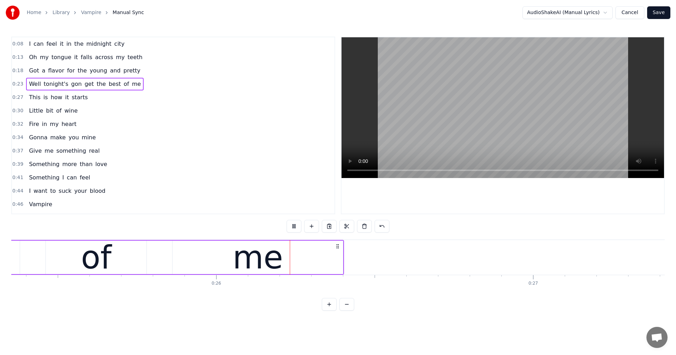
click at [20, 96] on span "0:27" at bounding box center [17, 97] width 11 height 7
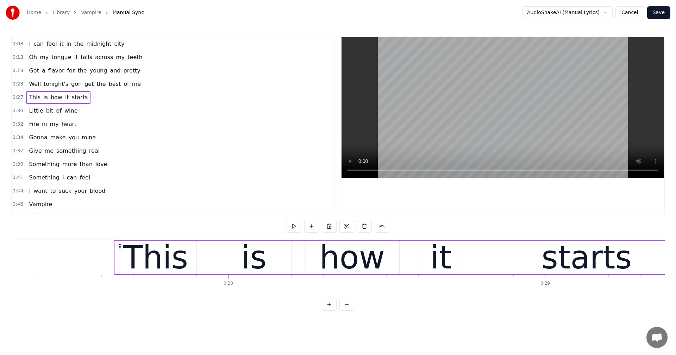
scroll to position [0, 8718]
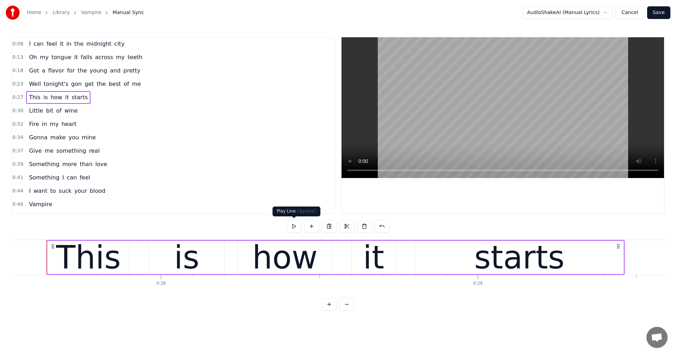
click at [292, 224] on button at bounding box center [293, 226] width 15 height 13
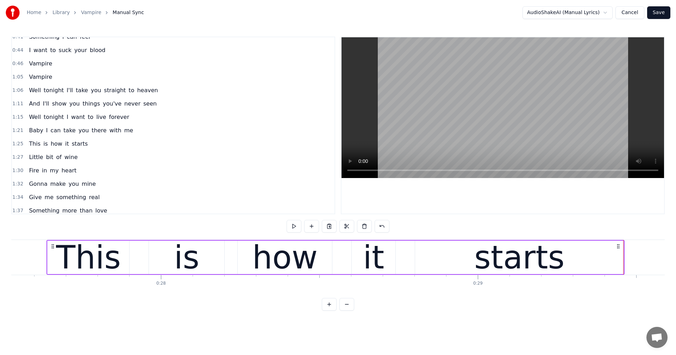
click at [41, 67] on span "Vampire" at bounding box center [40, 63] width 25 height 8
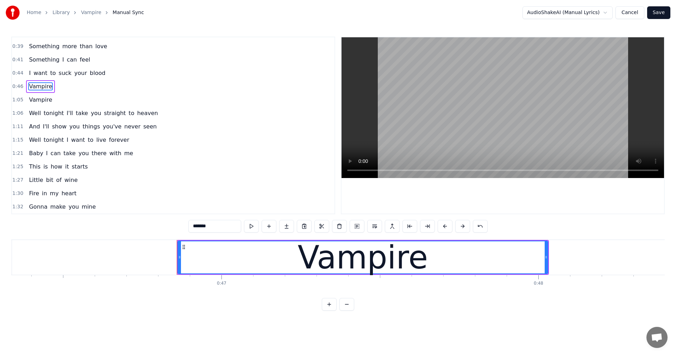
scroll to position [0, 14804]
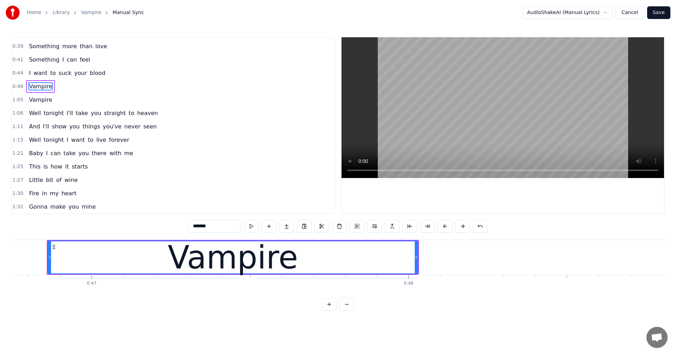
click at [42, 105] on div "Vampire" at bounding box center [40, 100] width 29 height 13
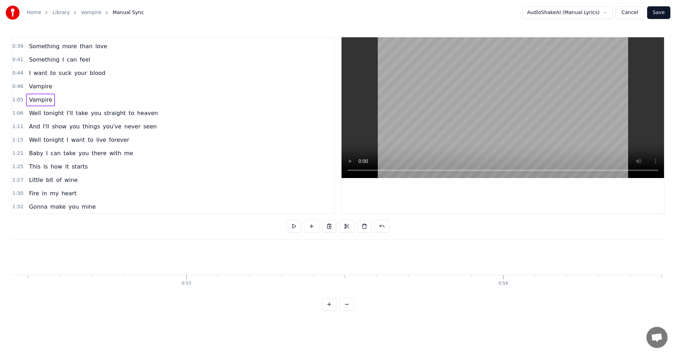
click at [42, 102] on span "Vampire" at bounding box center [40, 100] width 25 height 8
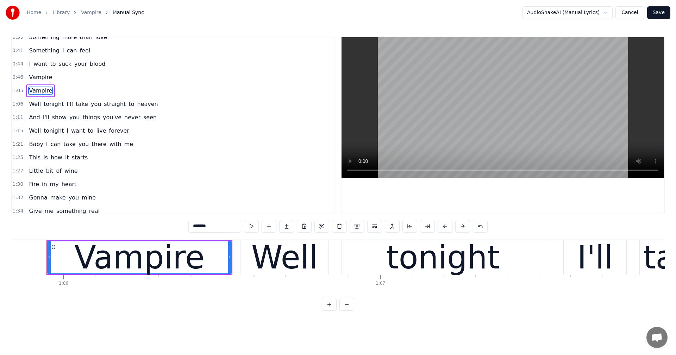
scroll to position [127, 0]
click at [32, 101] on span "Well" at bounding box center [34, 104] width 13 height 8
type input "****"
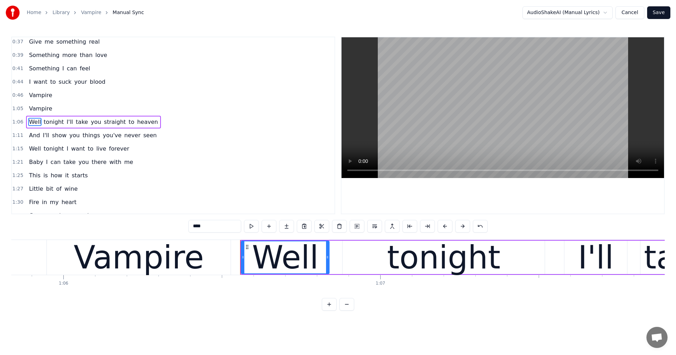
scroll to position [106, 0]
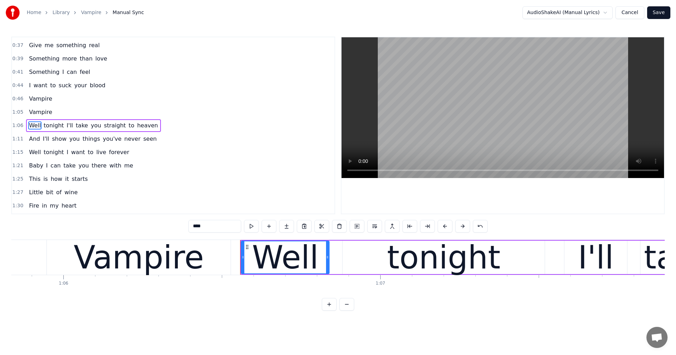
click at [34, 144] on div "And I'll show you things you've never seen" at bounding box center [92, 139] width 133 height 13
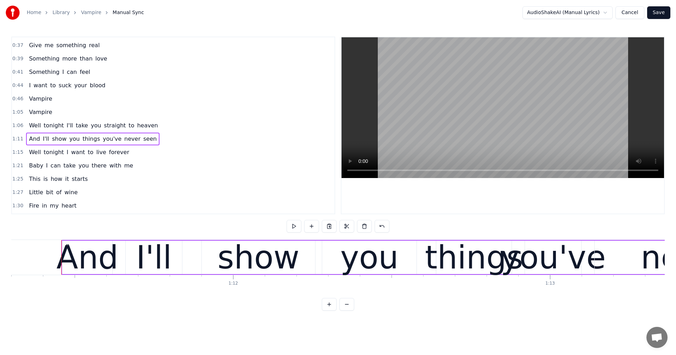
scroll to position [0, 22594]
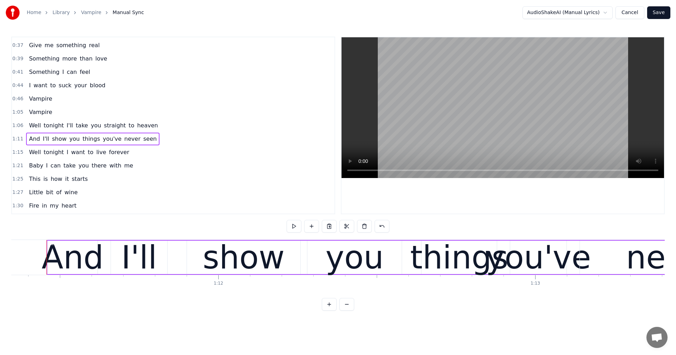
click at [31, 150] on span "Well" at bounding box center [34, 152] width 13 height 8
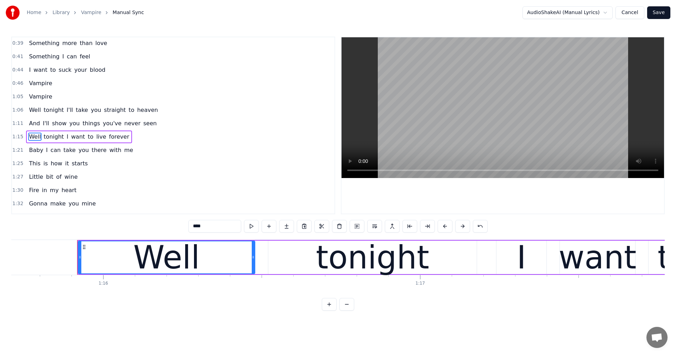
scroll to position [0, 24007]
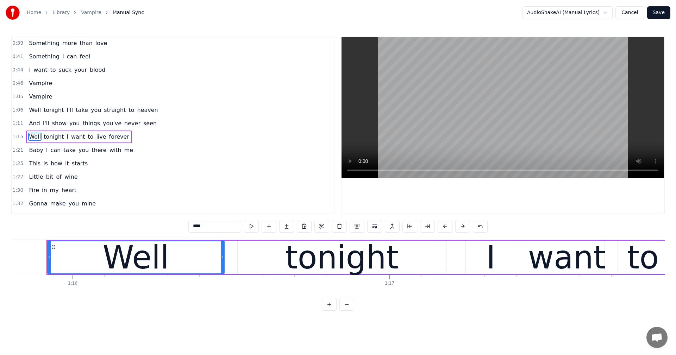
click at [13, 134] on span "1:15" at bounding box center [17, 136] width 11 height 7
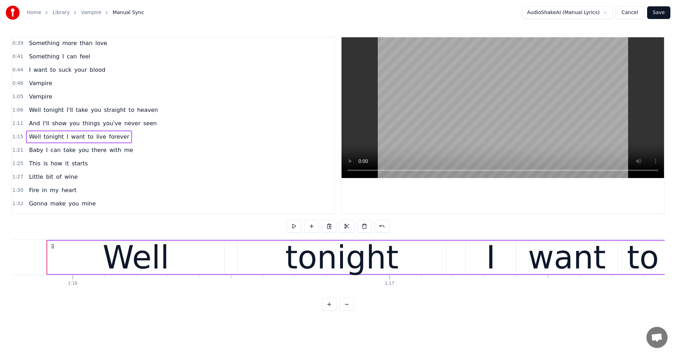
click at [13, 122] on div "0:08 I can feel it in the midnight city 0:13 Oh my tongue it falls across my te…" at bounding box center [173, 126] width 324 height 178
click at [26, 122] on div "And I'll show you things you've never seen" at bounding box center [92, 123] width 133 height 13
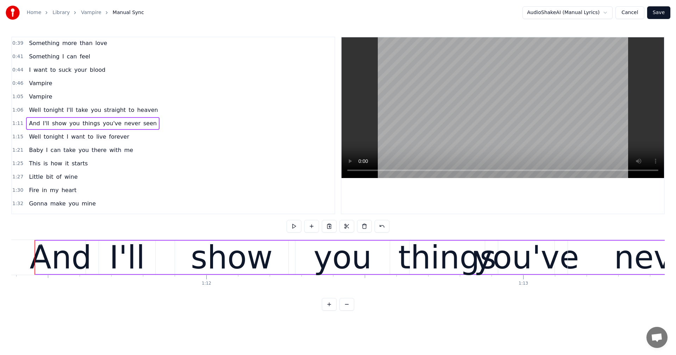
scroll to position [0, 22594]
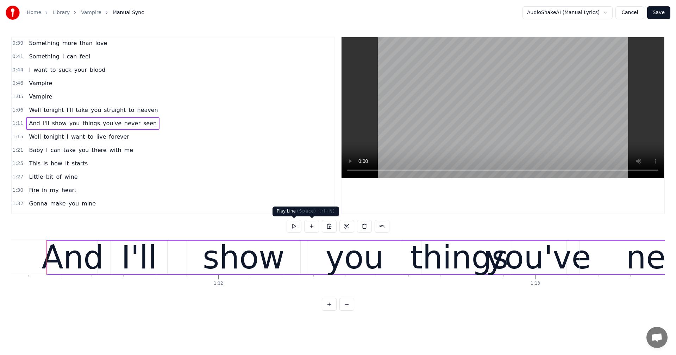
click at [289, 226] on button at bounding box center [293, 226] width 15 height 13
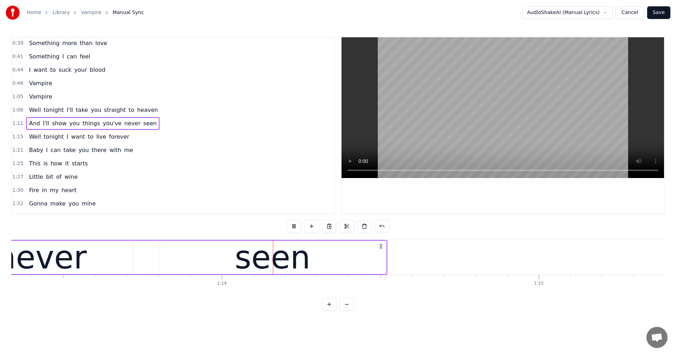
scroll to position [0, 23251]
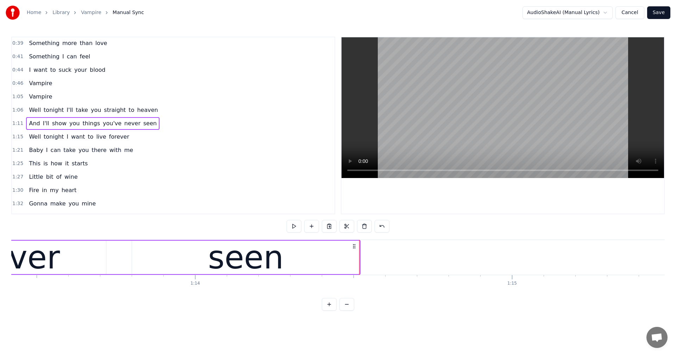
click at [19, 137] on span "1:15" at bounding box center [17, 136] width 11 height 7
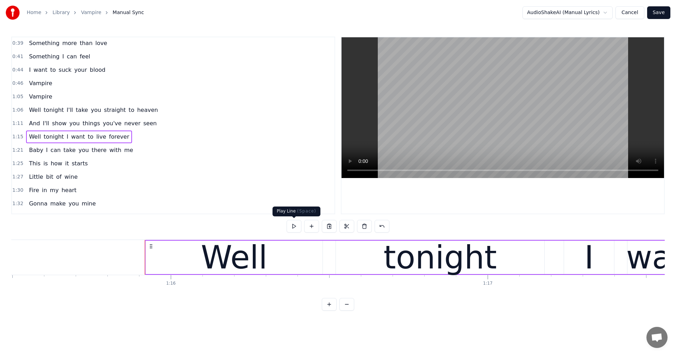
scroll to position [0, 24007]
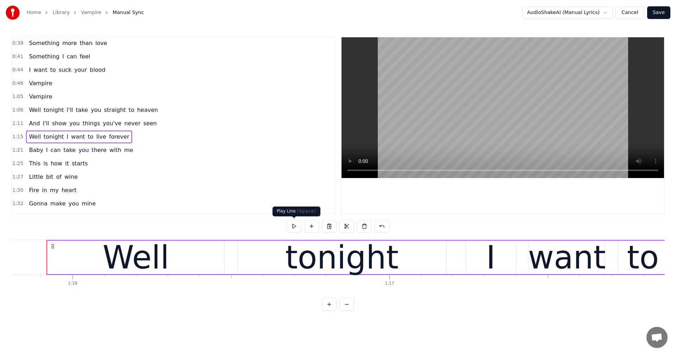
click at [291, 222] on button at bounding box center [293, 226] width 15 height 13
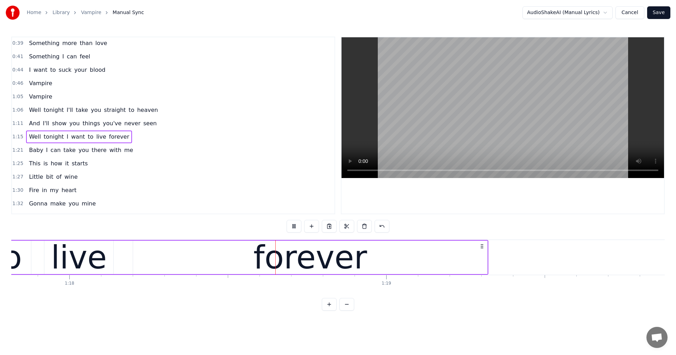
scroll to position [0, 24657]
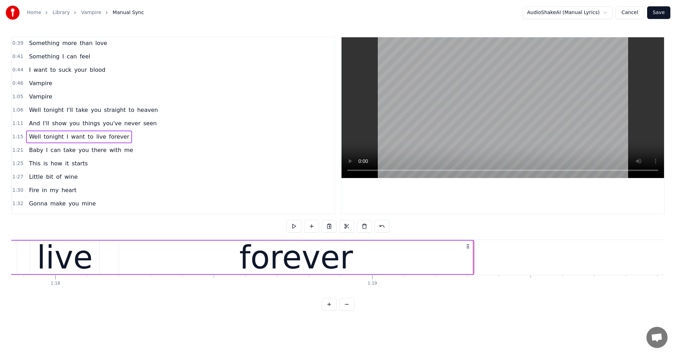
click at [15, 148] on span "1:21" at bounding box center [17, 150] width 11 height 7
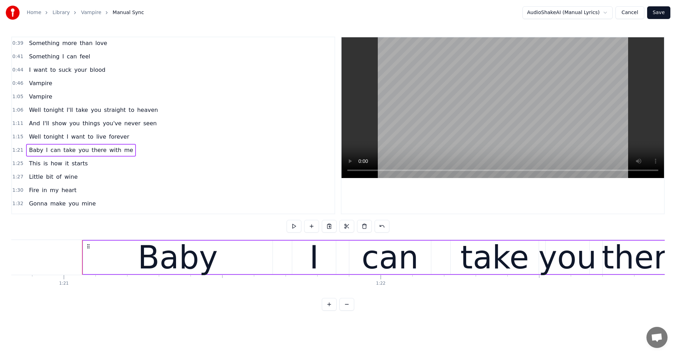
scroll to position [0, 25634]
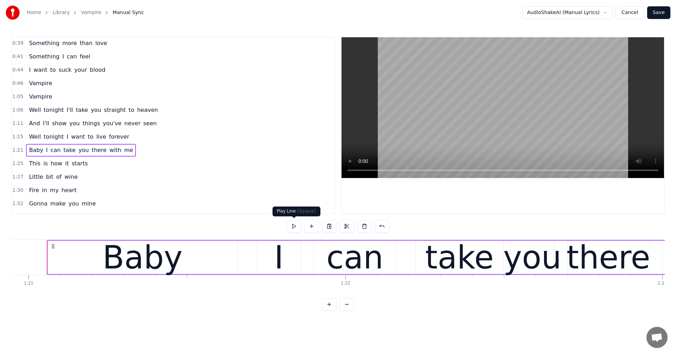
click at [299, 227] on button at bounding box center [293, 226] width 15 height 13
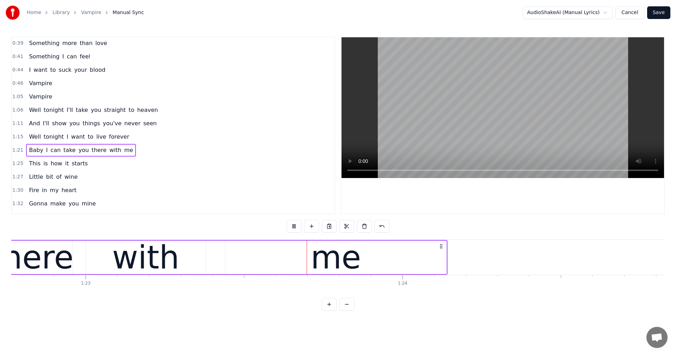
scroll to position [0, 26286]
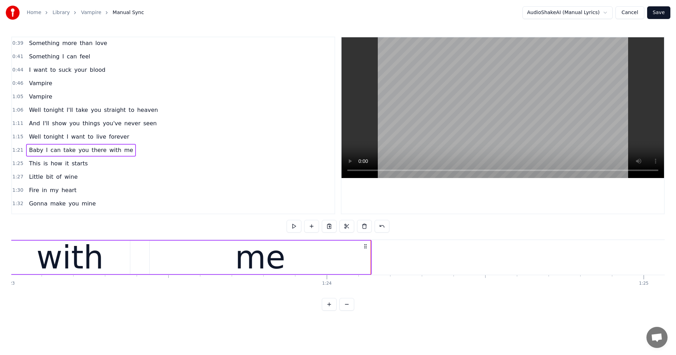
click at [13, 163] on span "1:25" at bounding box center [17, 163] width 11 height 7
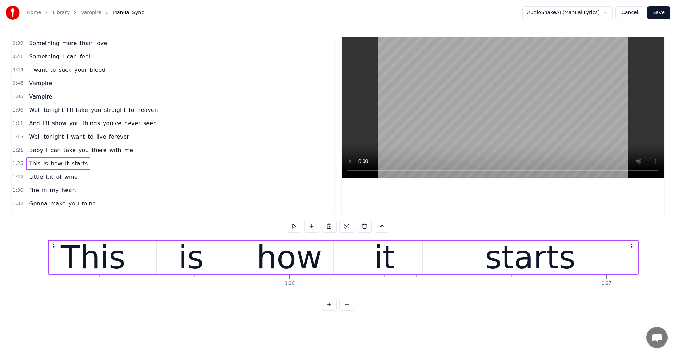
scroll to position [0, 26958]
click at [20, 177] on span "1:27" at bounding box center [17, 176] width 11 height 7
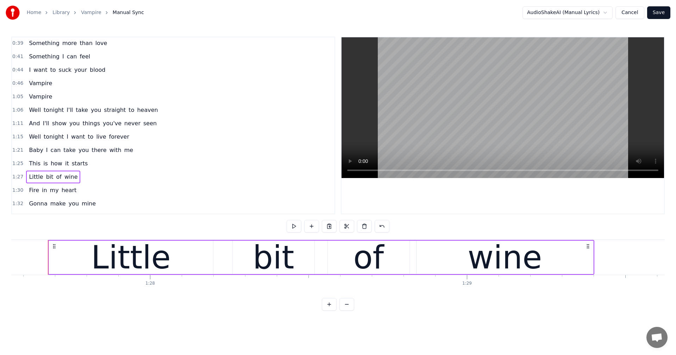
scroll to position [0, 27731]
click at [15, 191] on span "1:30" at bounding box center [17, 190] width 11 height 7
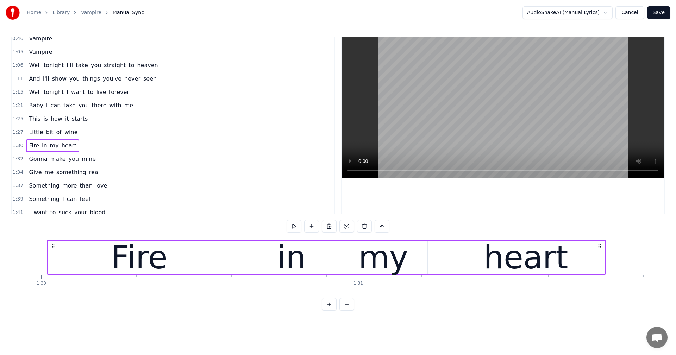
scroll to position [191, 0]
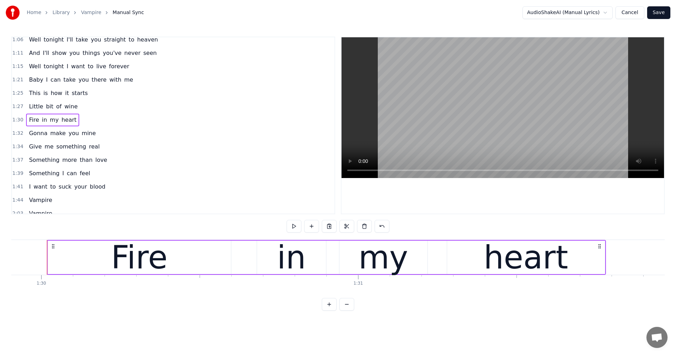
click at [16, 200] on span "1:44" at bounding box center [17, 200] width 11 height 7
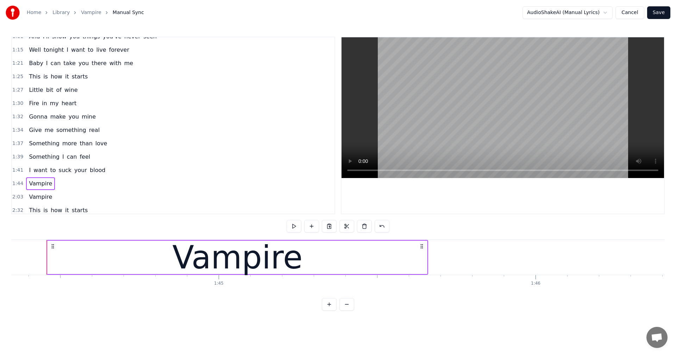
scroll to position [227, 0]
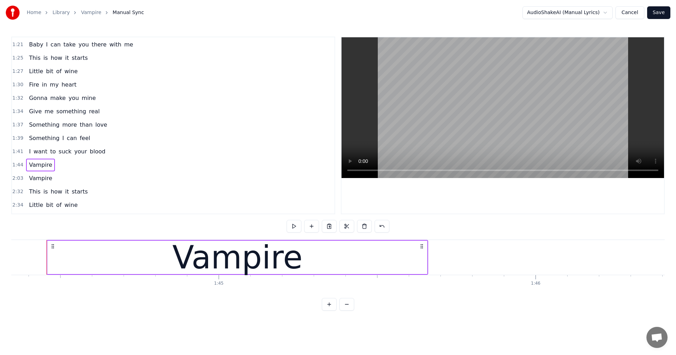
click at [17, 179] on span "2:03" at bounding box center [17, 178] width 11 height 7
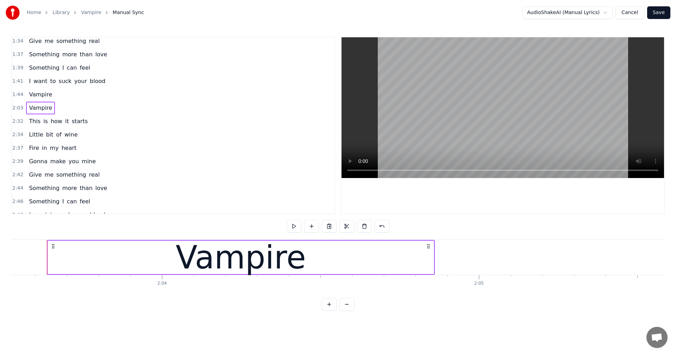
scroll to position [332, 0]
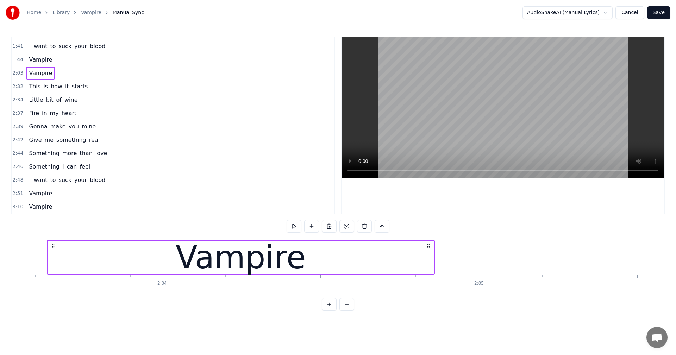
click at [15, 193] on span "2:51" at bounding box center [17, 193] width 11 height 7
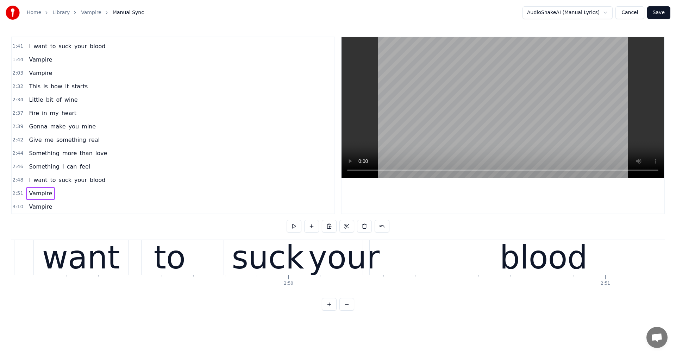
scroll to position [0, 54319]
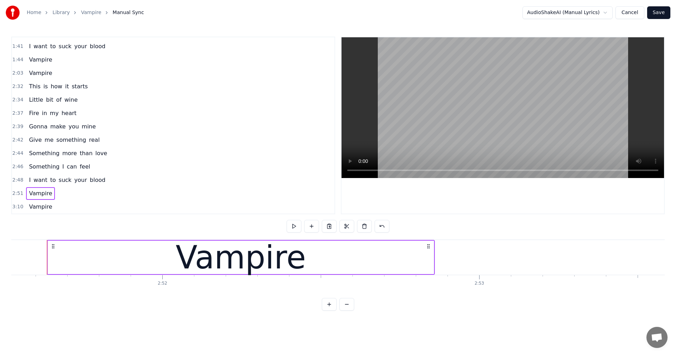
click at [14, 207] on span "3:10" at bounding box center [17, 206] width 11 height 7
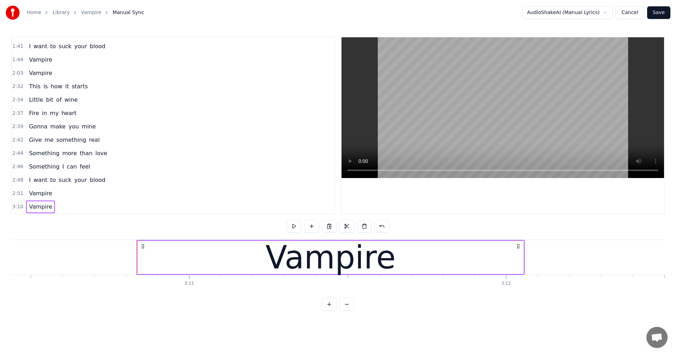
scroll to position [0, 60399]
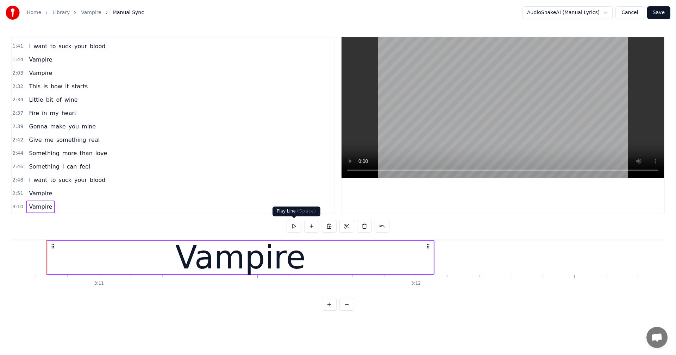
click at [293, 227] on button at bounding box center [293, 226] width 15 height 13
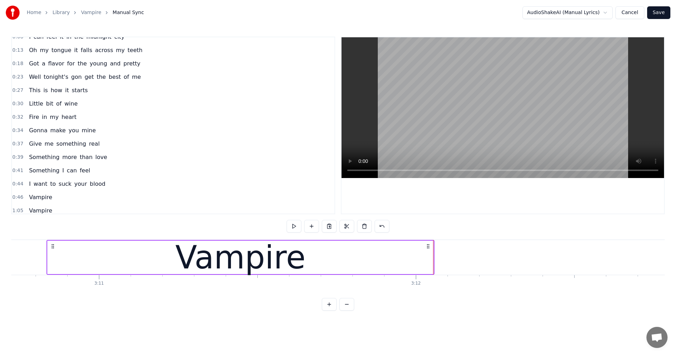
scroll to position [0, 0]
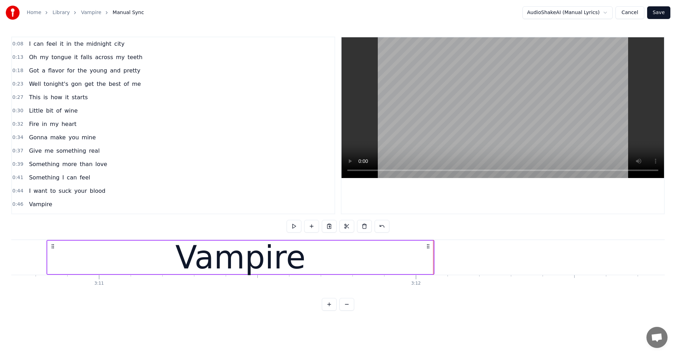
click at [658, 12] on button "Save" at bounding box center [658, 12] width 23 height 13
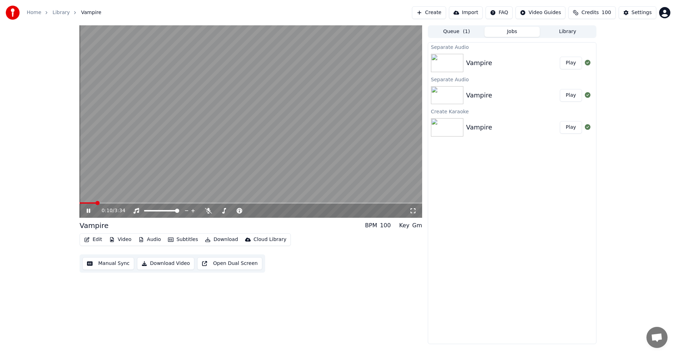
click at [245, 146] on video at bounding box center [251, 121] width 342 height 192
click at [210, 213] on icon at bounding box center [208, 211] width 7 height 6
click at [89, 211] on icon at bounding box center [88, 210] width 4 height 5
click at [165, 164] on video at bounding box center [251, 121] width 342 height 192
drag, startPoint x: 128, startPoint y: 212, endPoint x: 133, endPoint y: 212, distance: 4.6
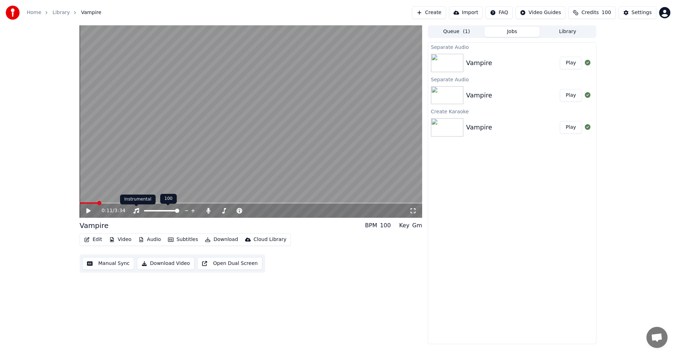
click at [129, 212] on div "0:11 / 3:34" at bounding box center [256, 210] width 308 height 7
click at [140, 212] on div at bounding box center [168, 210] width 57 height 7
click at [137, 210] on icon at bounding box center [136, 211] width 7 height 6
click at [93, 211] on icon at bounding box center [93, 211] width 17 height 6
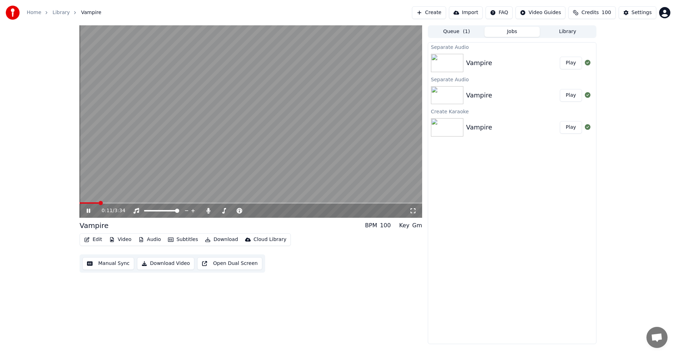
click at [143, 149] on video at bounding box center [251, 121] width 342 height 192
click at [414, 212] on icon at bounding box center [412, 211] width 7 height 6
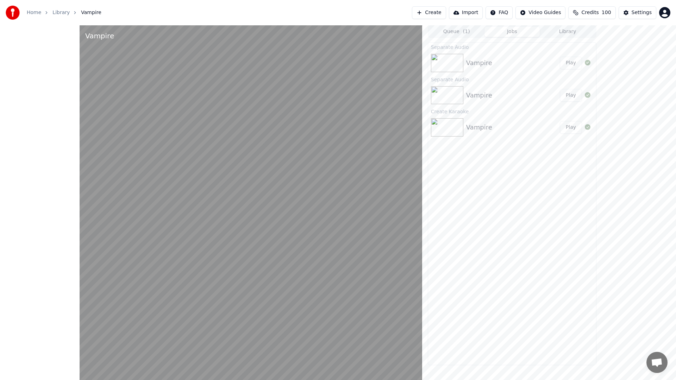
click at [323, 224] on video at bounding box center [251, 215] width 342 height 380
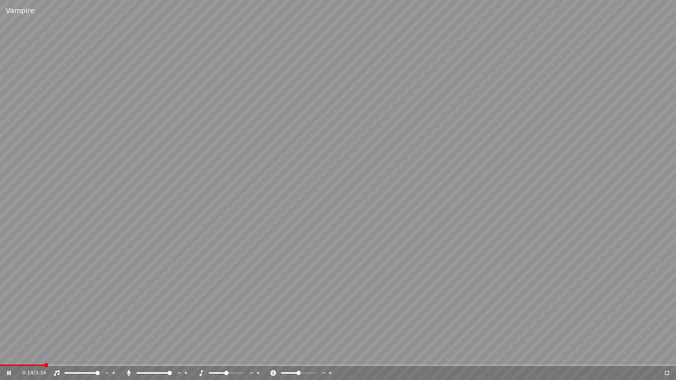
click at [668, 355] on icon at bounding box center [666, 373] width 5 height 5
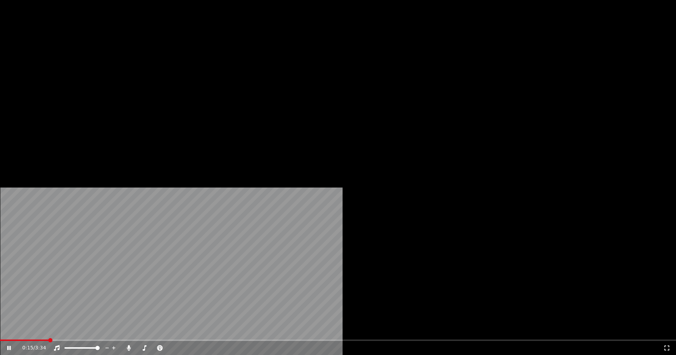
click at [134, 148] on video at bounding box center [338, 190] width 676 height 380
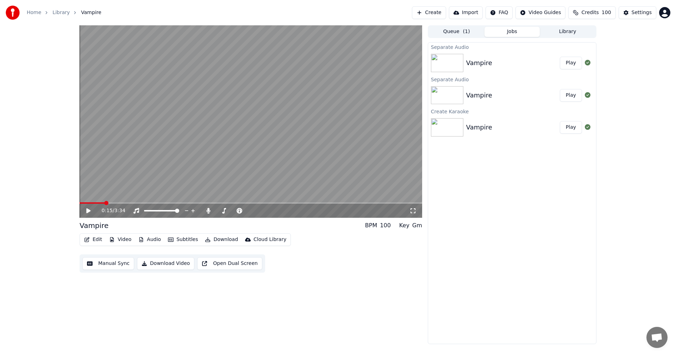
click at [150, 238] on button "Audio" at bounding box center [149, 240] width 28 height 10
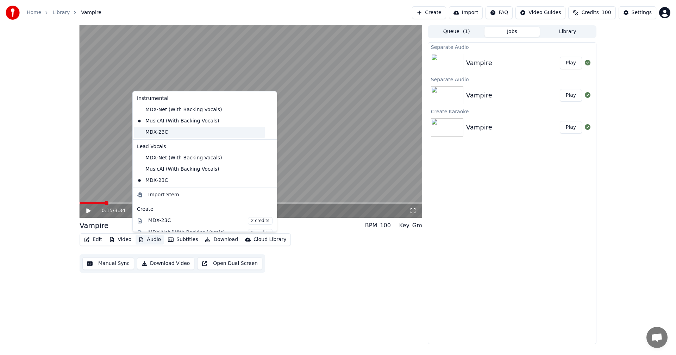
click at [152, 134] on div "MDX-23C" at bounding box center [199, 132] width 131 height 11
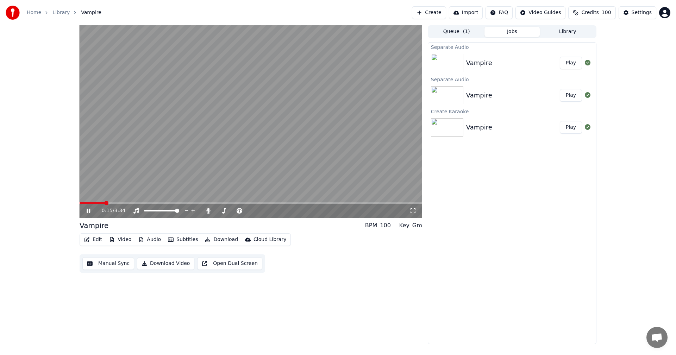
click at [87, 210] on icon at bounding box center [89, 211] width 4 height 4
click at [87, 210] on icon at bounding box center [88, 210] width 4 height 5
click at [80, 202] on span at bounding box center [82, 203] width 4 height 4
click at [144, 127] on video at bounding box center [251, 121] width 342 height 192
click at [154, 239] on button "Audio" at bounding box center [149, 240] width 28 height 10
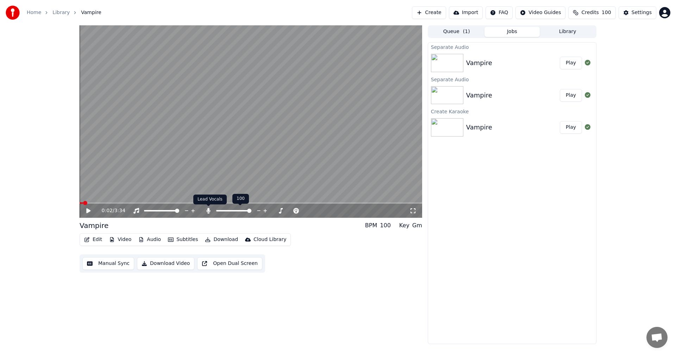
click at [206, 210] on icon at bounding box center [208, 211] width 7 height 6
click at [566, 28] on button "Library" at bounding box center [567, 32] width 56 height 10
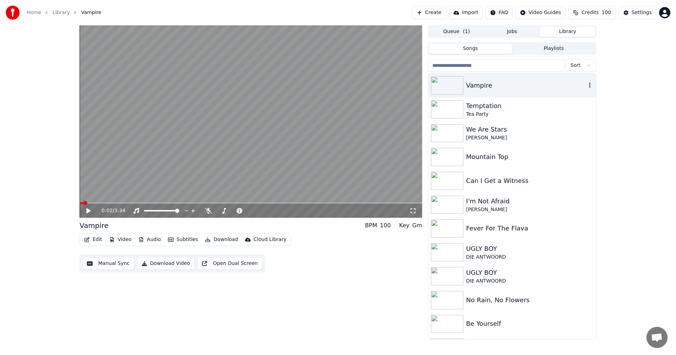
click at [470, 88] on div "Vampire" at bounding box center [526, 86] width 120 height 10
click at [449, 89] on img at bounding box center [447, 85] width 32 height 18
click at [586, 86] on icon "button" at bounding box center [589, 85] width 7 height 6
click at [453, 112] on img at bounding box center [447, 109] width 32 height 18
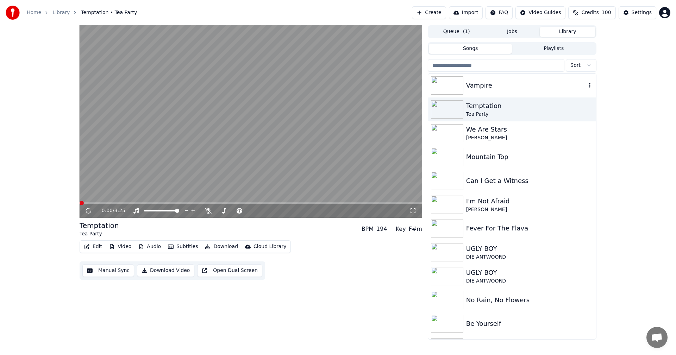
click at [444, 77] on img at bounding box center [447, 85] width 32 height 18
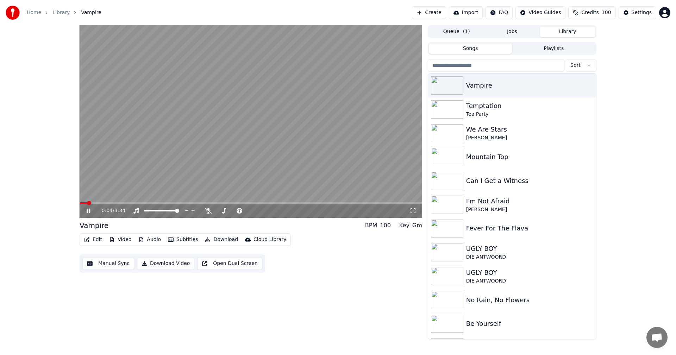
click at [281, 209] on div "0:04 / 3:34" at bounding box center [256, 210] width 308 height 7
click at [148, 239] on button "Audio" at bounding box center [149, 240] width 28 height 10
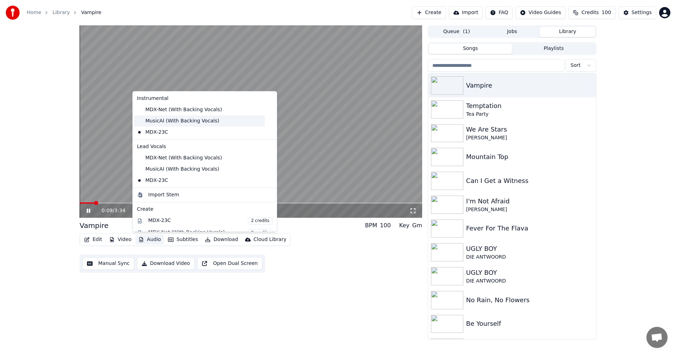
click at [164, 120] on div "MusicAI (With Backing Vocals)" at bounding box center [199, 120] width 131 height 11
click at [149, 241] on button "Audio" at bounding box center [149, 240] width 28 height 10
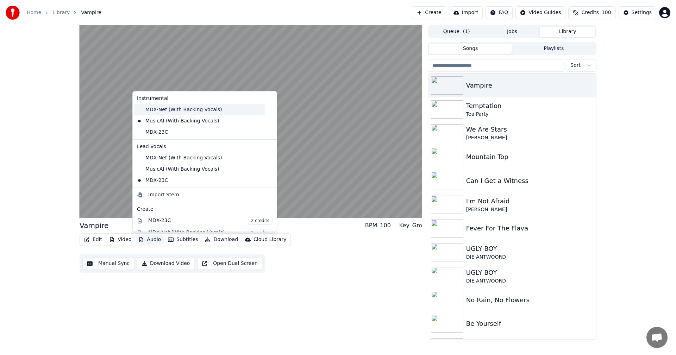
drag, startPoint x: 165, startPoint y: 107, endPoint x: 164, endPoint y: 112, distance: 5.4
click at [164, 112] on div "MDX-Net (With Backing Vocals)" at bounding box center [199, 109] width 131 height 11
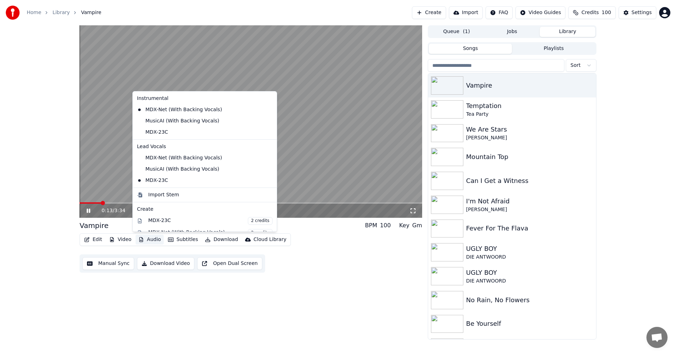
click at [146, 239] on button "Audio" at bounding box center [149, 240] width 28 height 10
click at [168, 167] on div "MusicAI (With Backing Vocals)" at bounding box center [199, 169] width 131 height 11
click at [146, 239] on button "Audio" at bounding box center [149, 240] width 28 height 10
drag, startPoint x: 151, startPoint y: 132, endPoint x: 151, endPoint y: 137, distance: 4.6
click at [151, 132] on div "MDX-23C" at bounding box center [199, 132] width 131 height 11
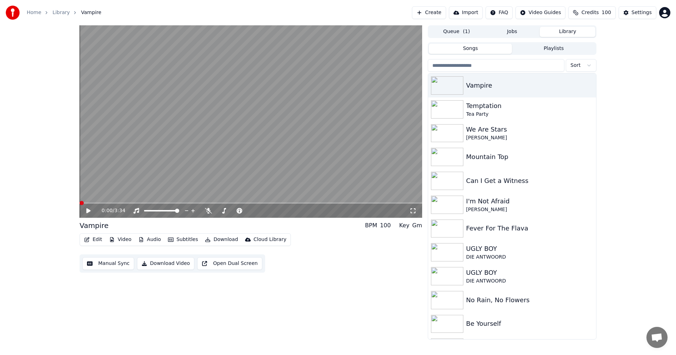
click at [146, 238] on button "Audio" at bounding box center [149, 240] width 28 height 10
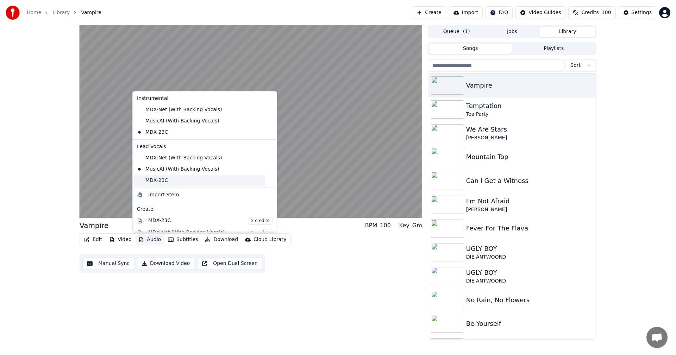
click at [151, 182] on div "MDX-23C" at bounding box center [199, 180] width 131 height 11
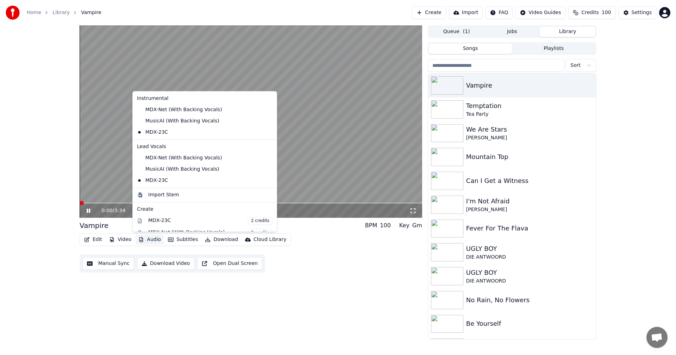
click at [150, 239] on button "Audio" at bounding box center [149, 240] width 28 height 10
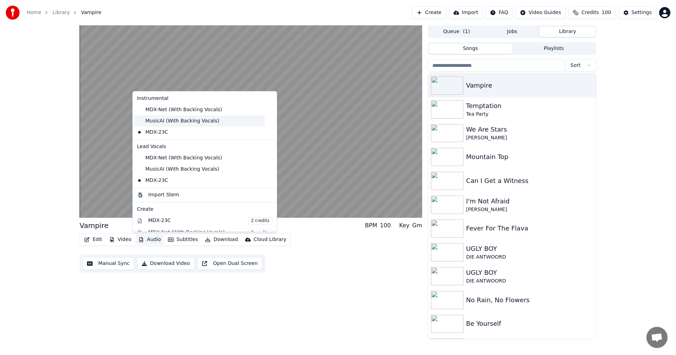
click at [173, 118] on div "MusicAI (With Backing Vocals)" at bounding box center [199, 120] width 131 height 11
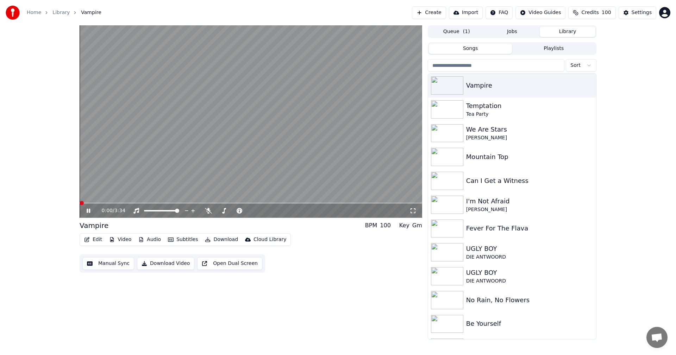
click at [80, 203] on span at bounding box center [82, 203] width 4 height 4
click at [89, 209] on icon at bounding box center [89, 211] width 4 height 4
click at [548, 48] on button "Playlists" at bounding box center [553, 49] width 83 height 10
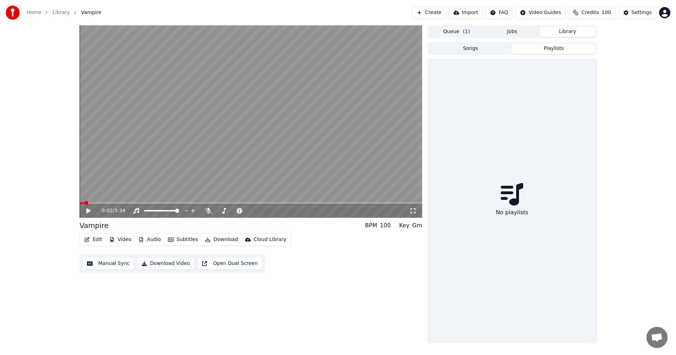
click at [474, 49] on button "Songs" at bounding box center [470, 49] width 83 height 10
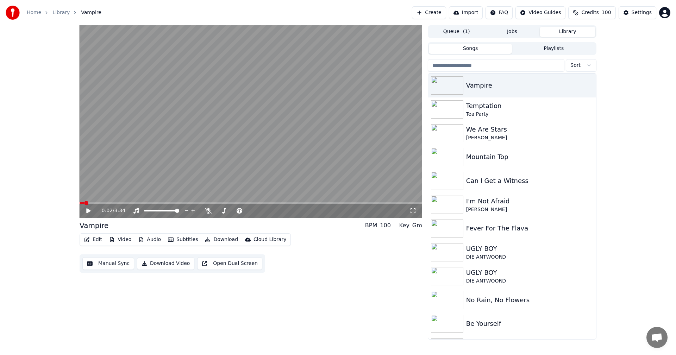
click at [457, 36] on button "Queue ( 1 )" at bounding box center [457, 32] width 56 height 10
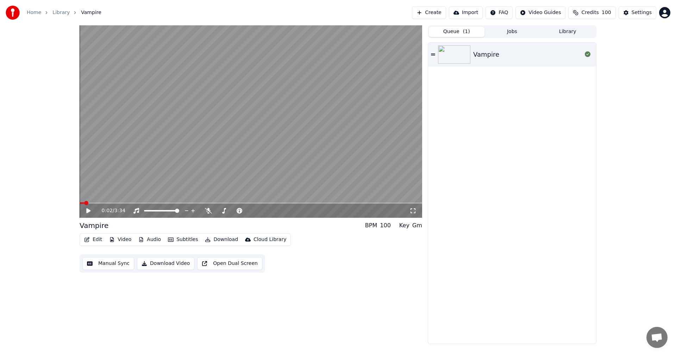
click at [573, 51] on div "Vampire" at bounding box center [527, 55] width 109 height 10
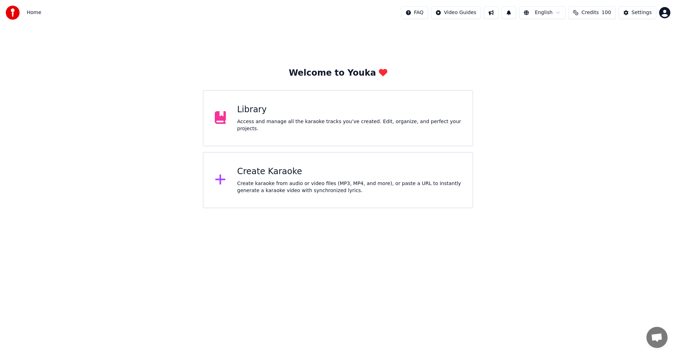
click at [281, 162] on div "Create Karaoke Create karaoke from audio or video files (MP3, MP4, and more), o…" at bounding box center [338, 180] width 270 height 56
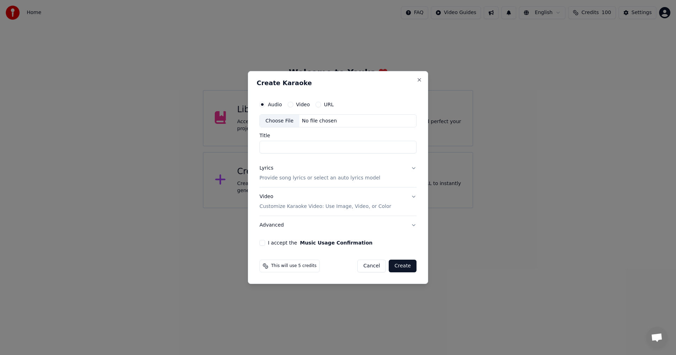
click at [415, 78] on div "Create Karaoke Audio Video URL Choose File No file chosen Title Lyrics Provide …" at bounding box center [338, 177] width 180 height 213
click at [418, 82] on button "Close" at bounding box center [419, 80] width 6 height 6
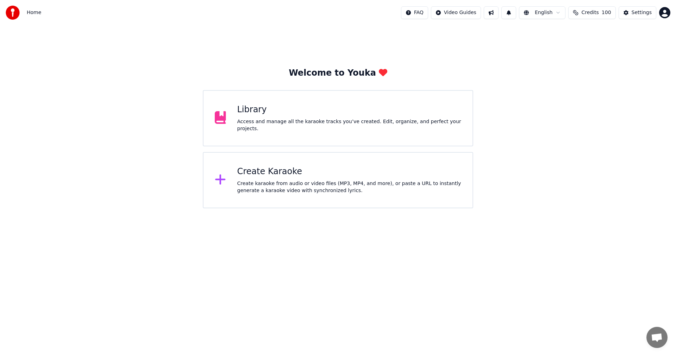
click at [357, 121] on div "Library Access and manage all the karaoke tracks you’ve created. Edit, organize…" at bounding box center [349, 118] width 224 height 28
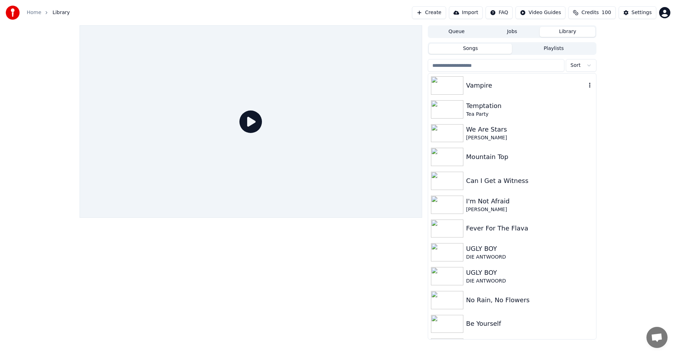
click at [484, 92] on div "Vampire" at bounding box center [512, 86] width 168 height 24
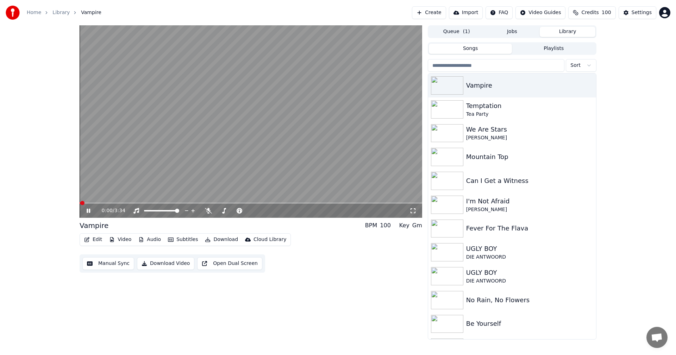
click at [143, 237] on button "Audio" at bounding box center [149, 240] width 28 height 10
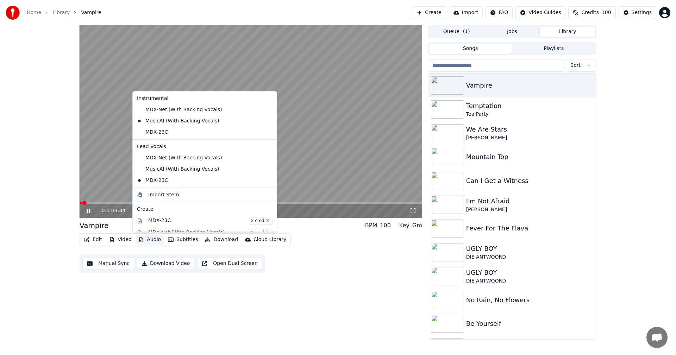
click at [90, 213] on icon at bounding box center [93, 211] width 17 height 6
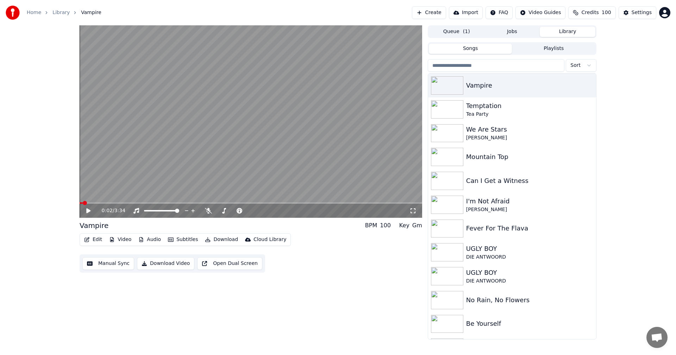
click at [147, 237] on button "Audio" at bounding box center [149, 240] width 28 height 10
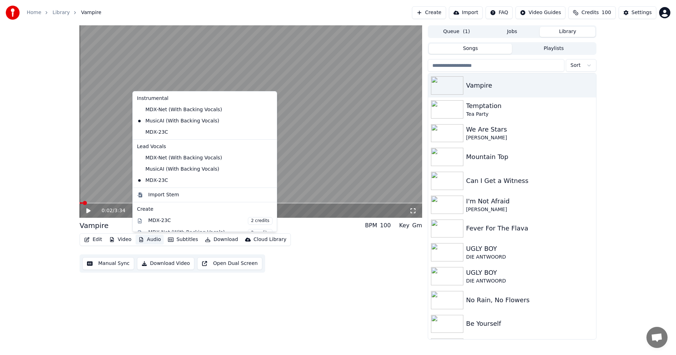
click at [88, 211] on icon at bounding box center [88, 210] width 4 height 5
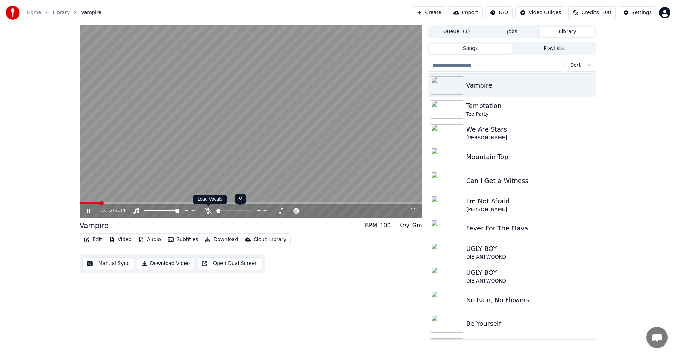
click at [205, 211] on icon at bounding box center [208, 211] width 7 height 6
click at [203, 211] on div "0:16 / 3:34" at bounding box center [256, 210] width 308 height 7
click at [209, 210] on icon at bounding box center [208, 211] width 4 height 6
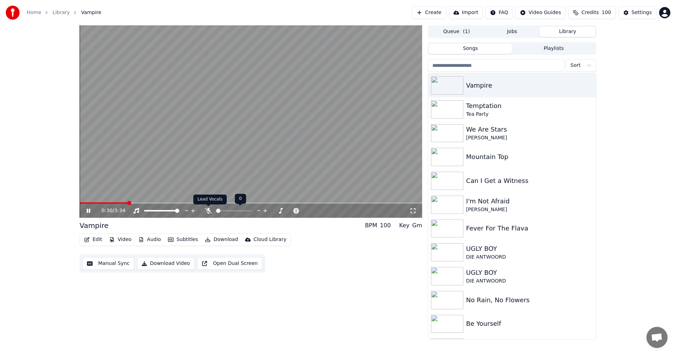
click at [205, 213] on icon at bounding box center [208, 211] width 7 height 6
drag, startPoint x: 205, startPoint y: 213, endPoint x: 206, endPoint y: 220, distance: 7.0
click at [206, 220] on div "0:34 / 3:34 Vampire BPM 100 Key Gm Edit Video Audio Subtitles Download Cloud Li…" at bounding box center [251, 182] width 342 height 314
click at [211, 209] on icon at bounding box center [208, 211] width 7 height 6
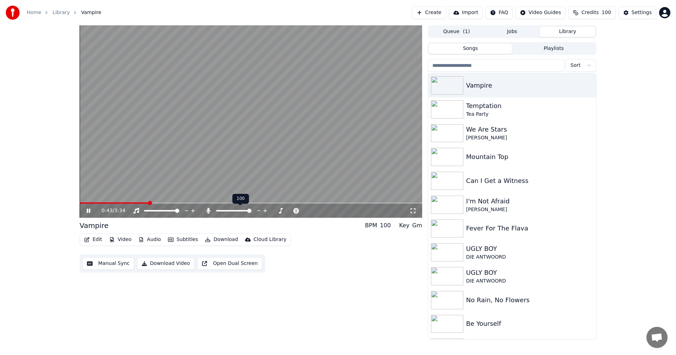
click at [209, 211] on icon at bounding box center [208, 211] width 4 height 6
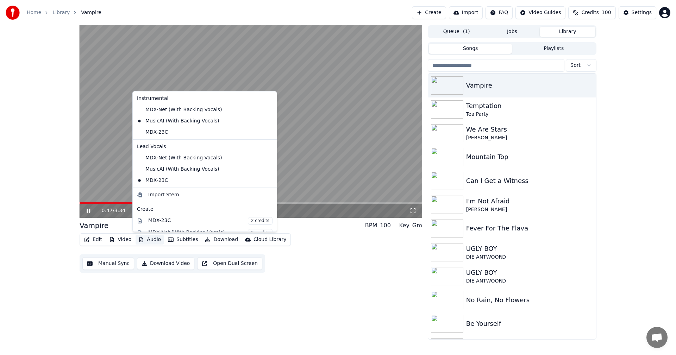
click at [151, 238] on button "Audio" at bounding box center [149, 240] width 28 height 10
click at [184, 128] on div "MDX-23C" at bounding box center [199, 132] width 131 height 11
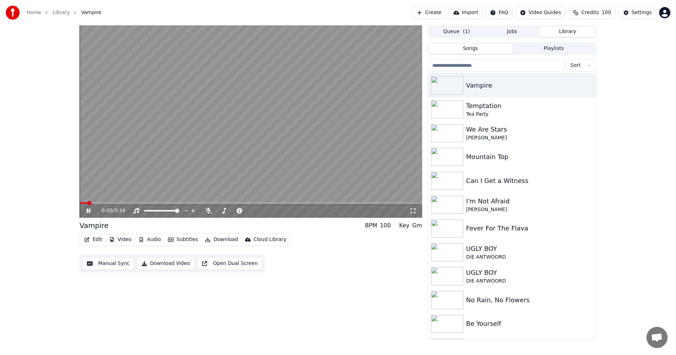
click at [87, 205] on span at bounding box center [89, 203] width 4 height 4
click at [129, 202] on span at bounding box center [251, 202] width 342 height 1
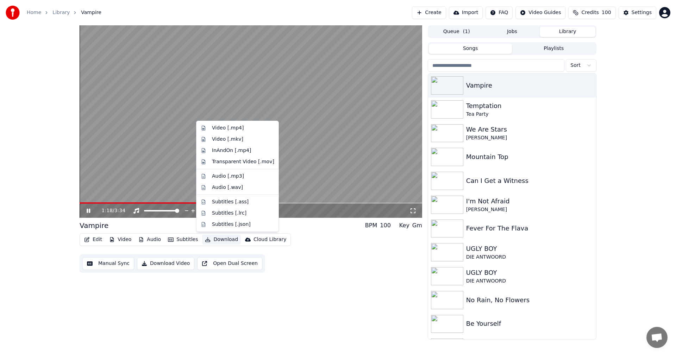
click at [218, 240] on button "Download" at bounding box center [221, 240] width 39 height 10
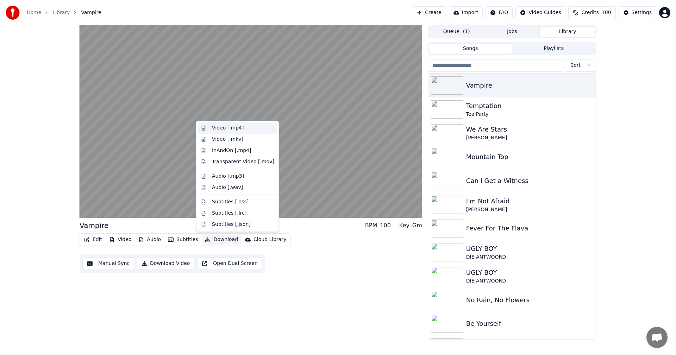
click at [233, 128] on div "Video [.mp4]" at bounding box center [228, 128] width 32 height 7
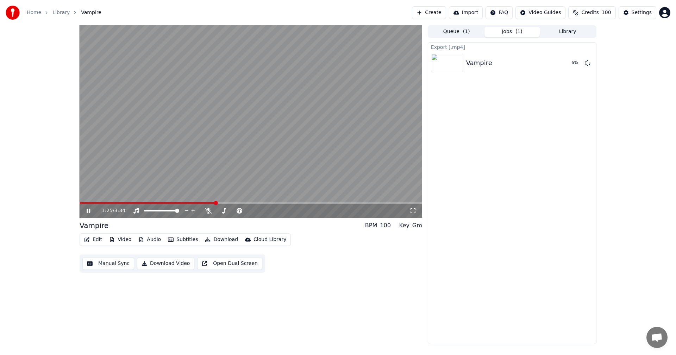
click at [86, 208] on icon at bounding box center [93, 211] width 17 height 6
